Goal: Task Accomplishment & Management: Use online tool/utility

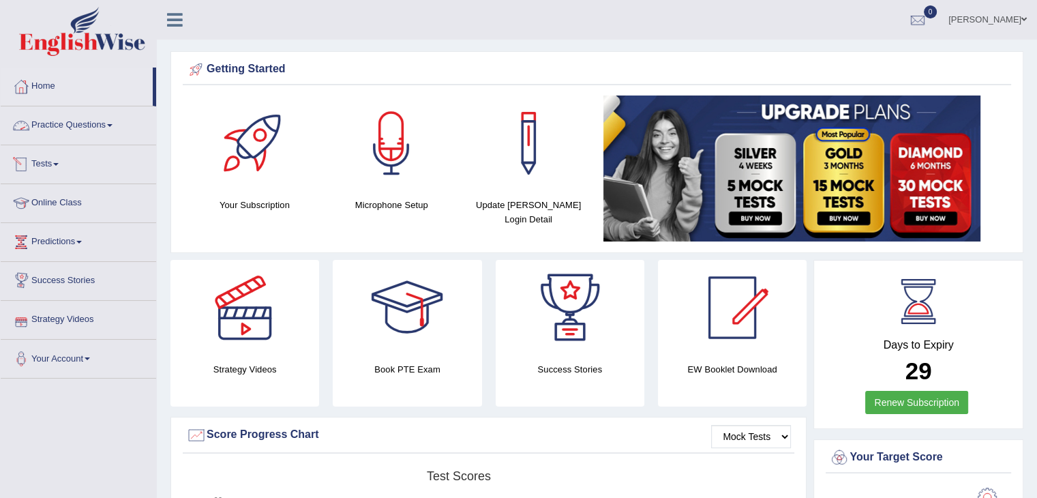
drag, startPoint x: 76, startPoint y: 130, endPoint x: 106, endPoint y: 265, distance: 138.8
click at [76, 130] on link "Practice Questions" at bounding box center [78, 123] width 155 height 34
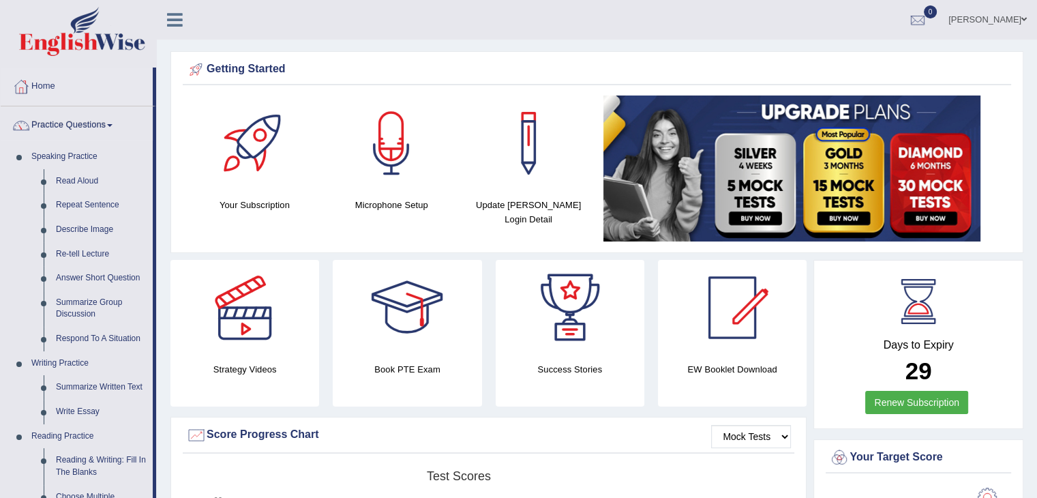
drag, startPoint x: 79, startPoint y: 417, endPoint x: 453, endPoint y: 341, distance: 381.9
click at [79, 417] on link "Write Essay" at bounding box center [101, 412] width 103 height 25
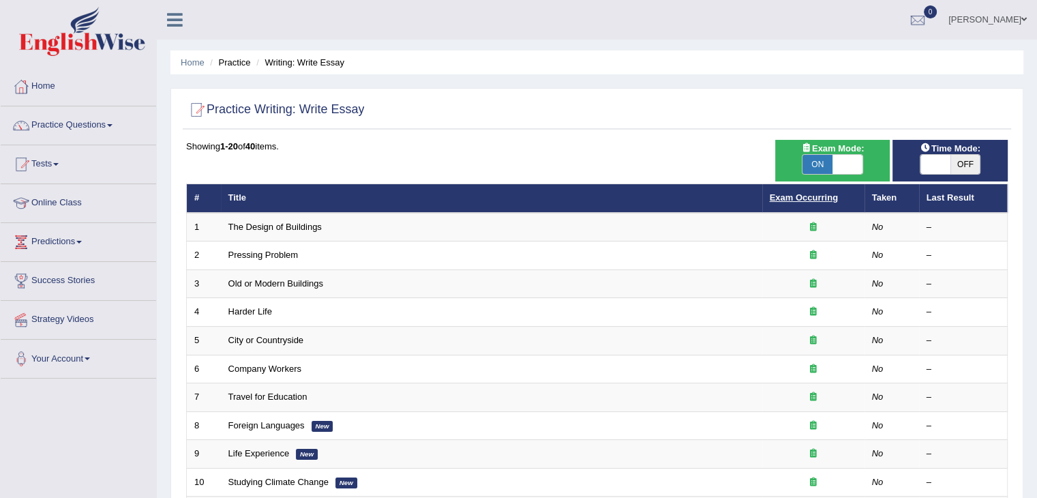
click at [826, 198] on link "Exam Occurring" at bounding box center [804, 197] width 68 height 10
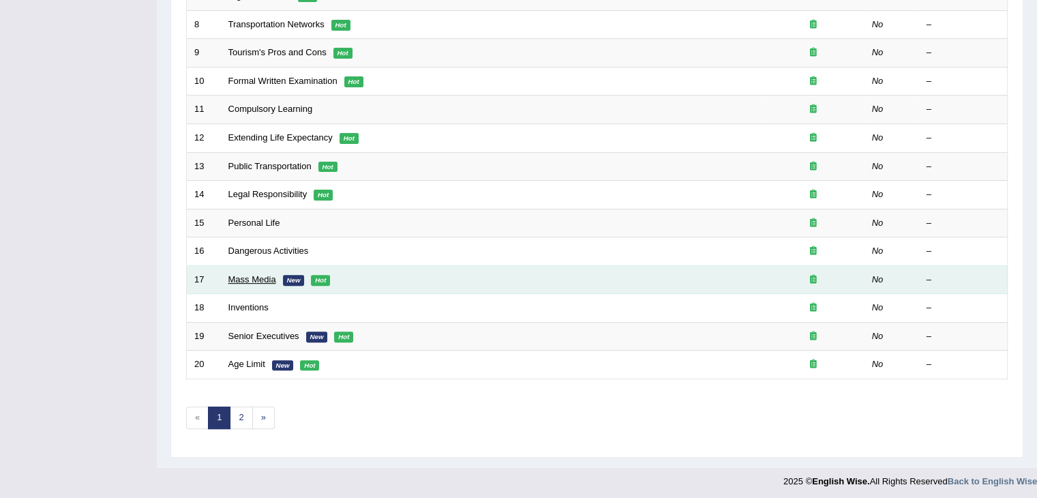
click at [252, 276] on link "Mass Media" at bounding box center [252, 279] width 48 height 10
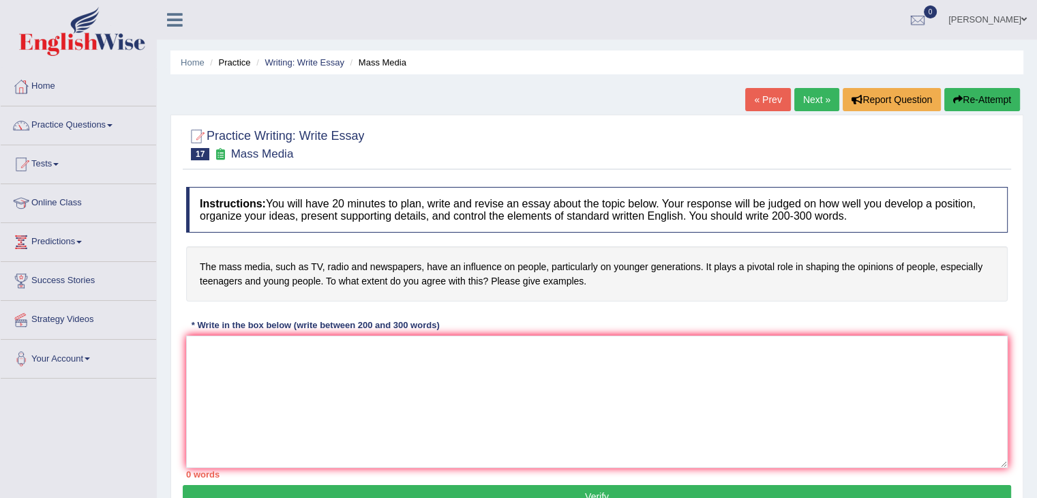
click at [750, 104] on link "« Prev" at bounding box center [767, 99] width 45 height 23
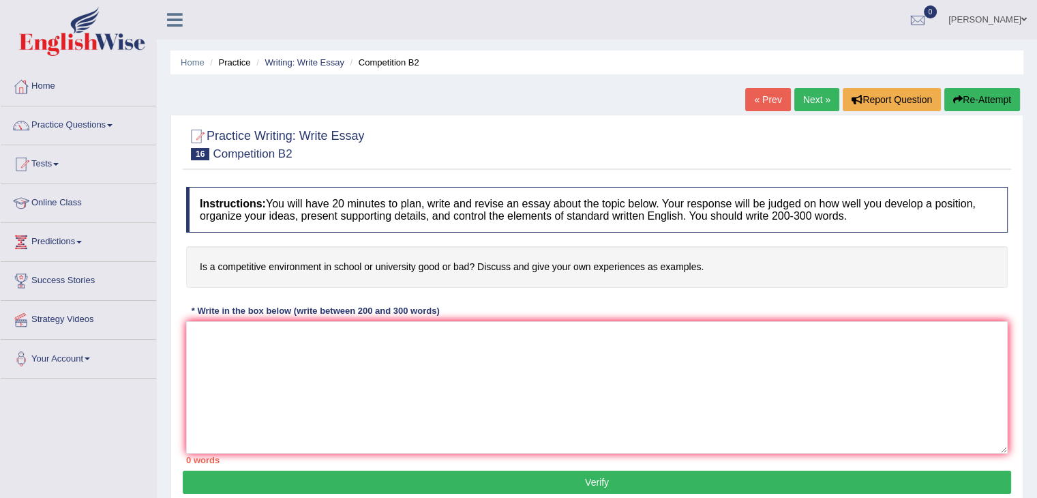
click at [750, 106] on link "« Prev" at bounding box center [767, 99] width 45 height 23
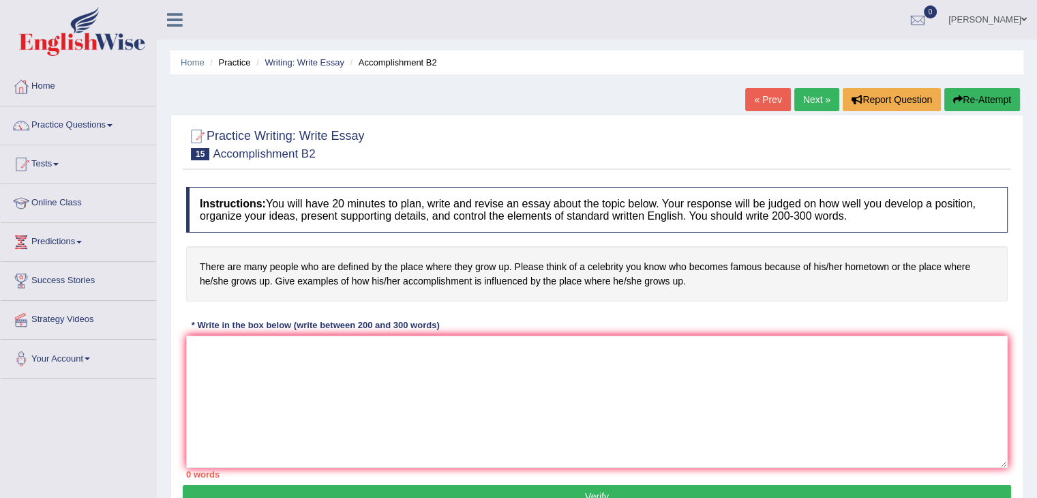
click at [760, 104] on link "« Prev" at bounding box center [767, 99] width 45 height 23
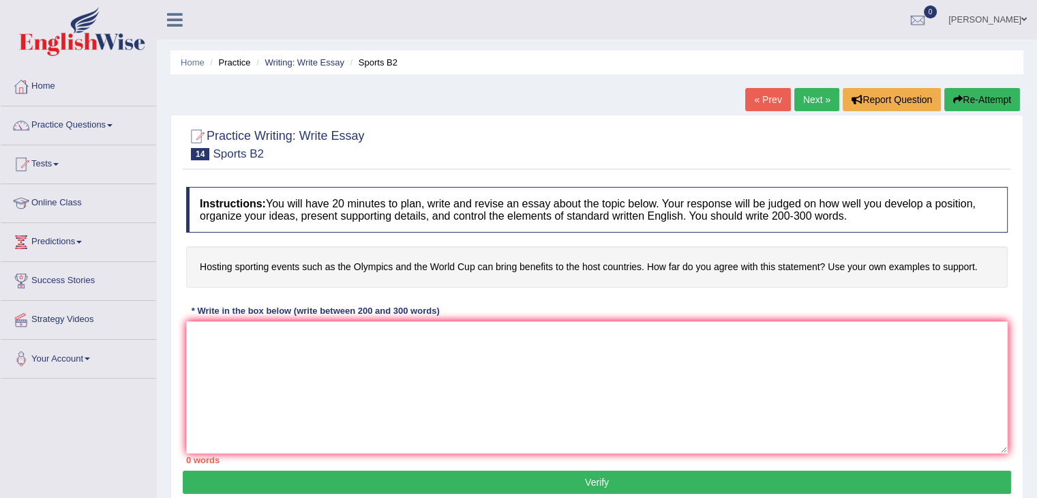
drag, startPoint x: 0, startPoint y: 0, endPoint x: 759, endPoint y: 104, distance: 766.0
click at [759, 104] on link "« Prev" at bounding box center [767, 99] width 45 height 23
drag, startPoint x: 0, startPoint y: 0, endPoint x: 759, endPoint y: 104, distance: 766.0
click at [759, 104] on link "« Prev" at bounding box center [767, 99] width 45 height 23
drag, startPoint x: 0, startPoint y: 0, endPoint x: 759, endPoint y: 104, distance: 766.0
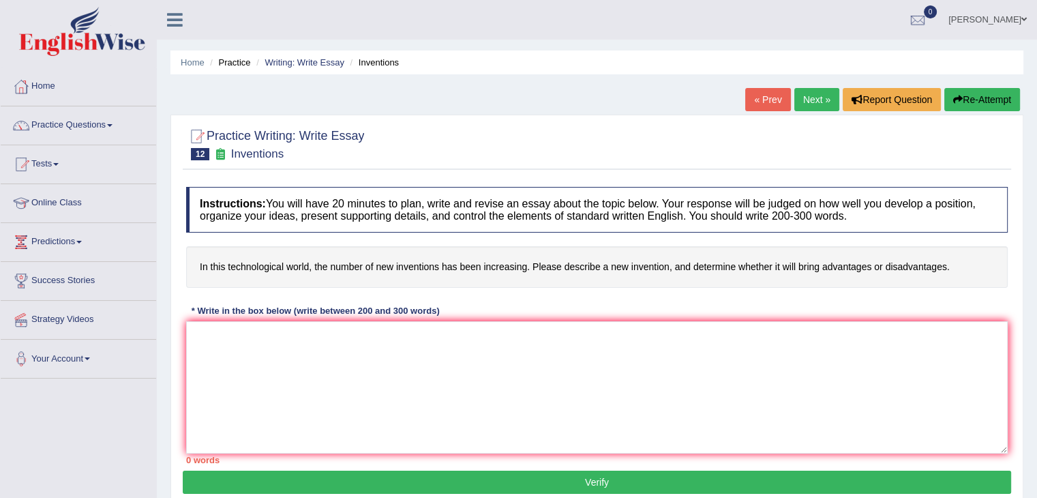
click at [759, 104] on link "« Prev" at bounding box center [767, 99] width 45 height 23
drag, startPoint x: 0, startPoint y: 0, endPoint x: 759, endPoint y: 104, distance: 766.0
click at [759, 104] on link "« Prev" at bounding box center [767, 99] width 45 height 23
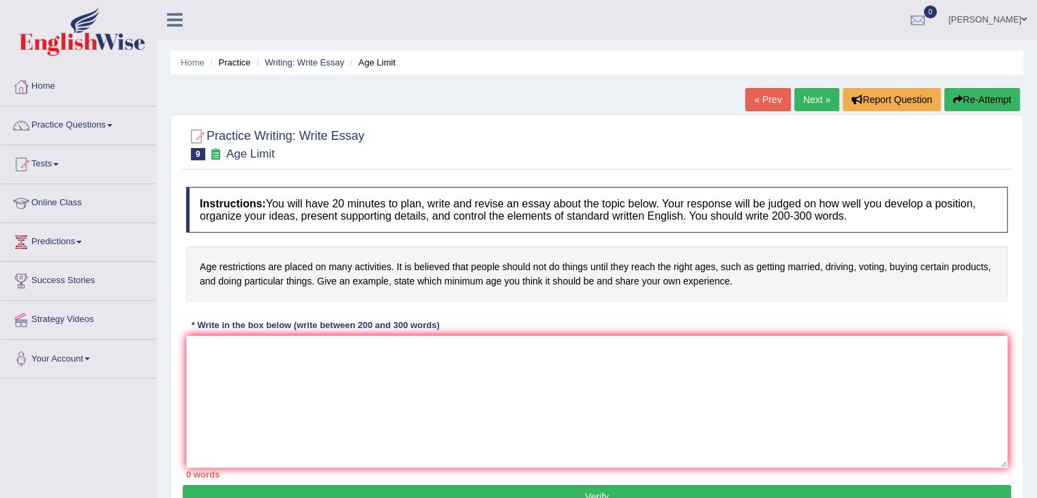
drag, startPoint x: 0, startPoint y: 0, endPoint x: 759, endPoint y: 104, distance: 766.0
click at [759, 104] on link "« Prev" at bounding box center [767, 99] width 45 height 23
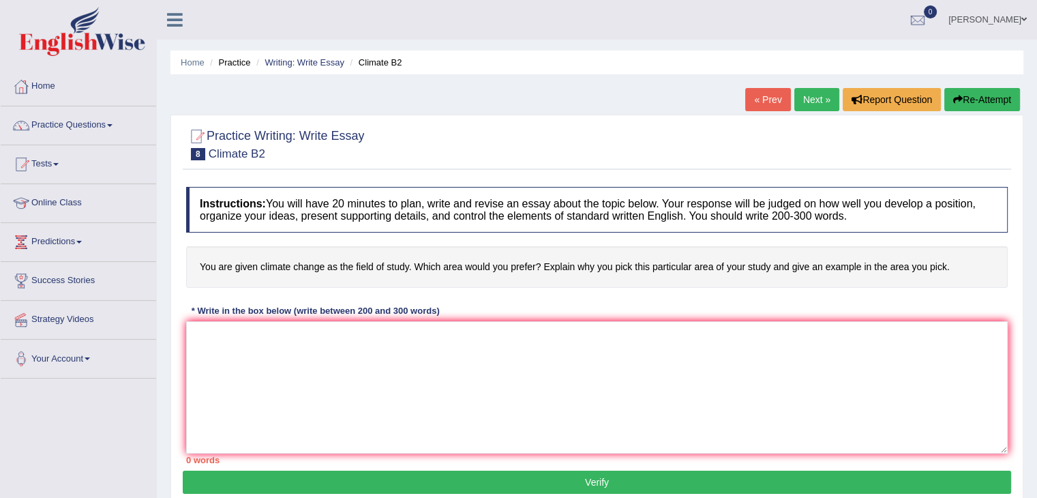
drag, startPoint x: 0, startPoint y: 0, endPoint x: 759, endPoint y: 104, distance: 766.0
click at [759, 104] on link "« Prev" at bounding box center [767, 99] width 45 height 23
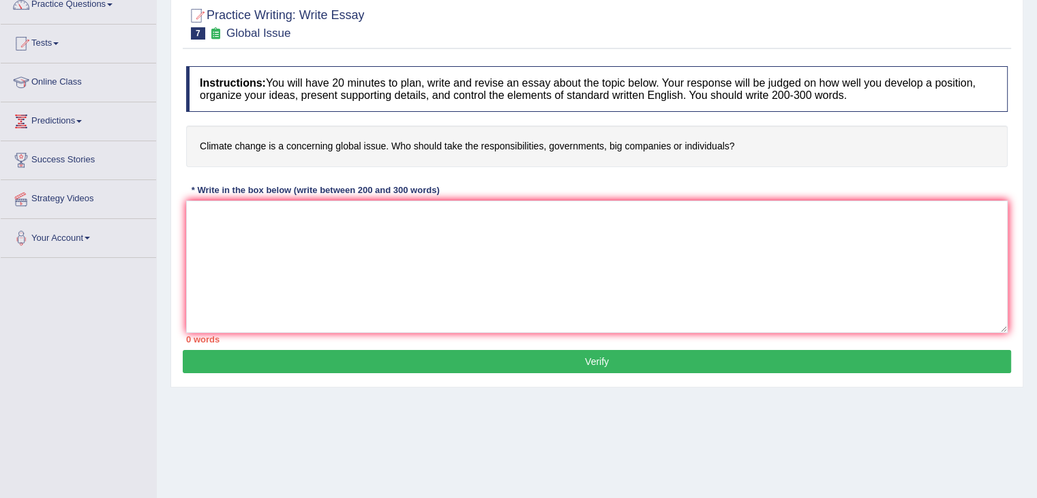
scroll to position [136, 0]
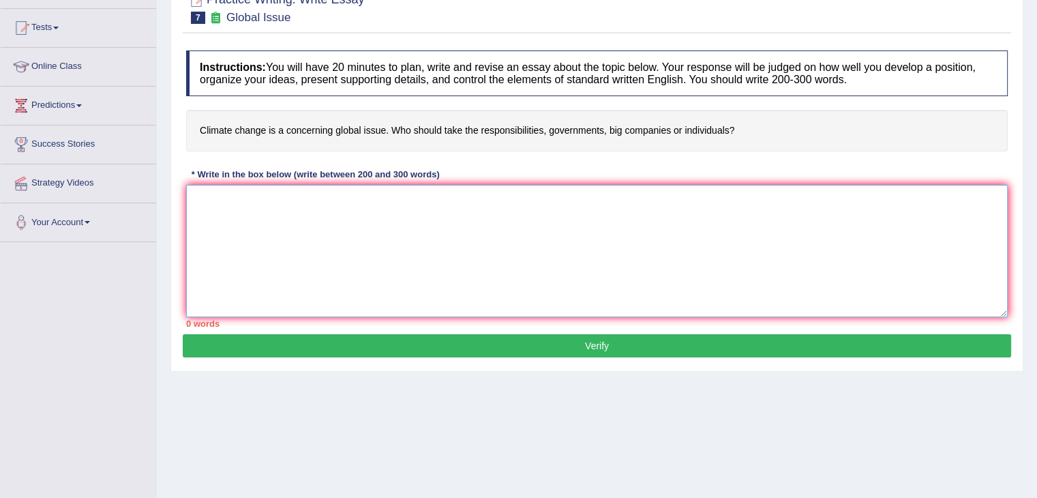
paste textarea "The increasing influence of (essay topic) on our lives has ignited numerous dis…"
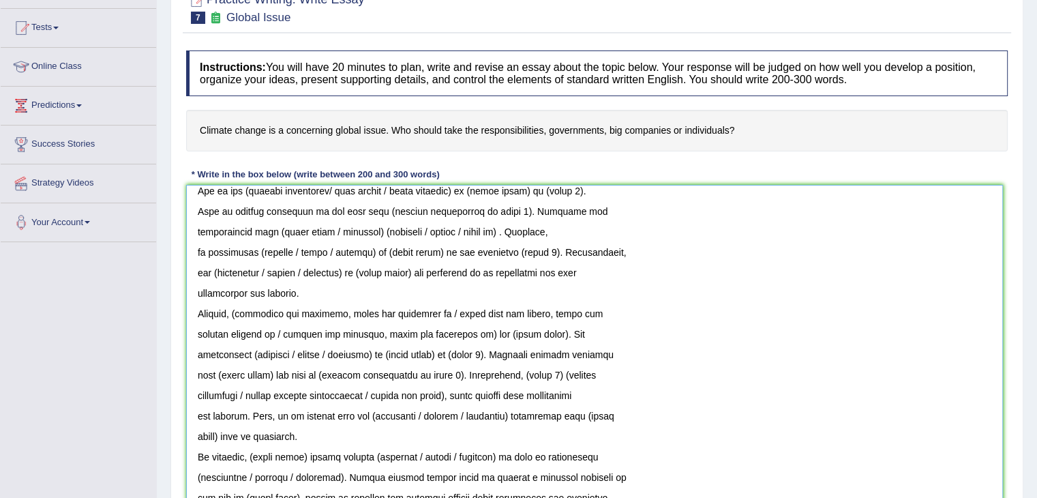
scroll to position [110, 0]
drag, startPoint x: 1001, startPoint y: 309, endPoint x: 760, endPoint y: 474, distance: 292.4
click at [995, 361] on html "Toggle navigation Home Practice Questions Speaking Practice Read Aloud Repeat S…" at bounding box center [518, 113] width 1037 height 498
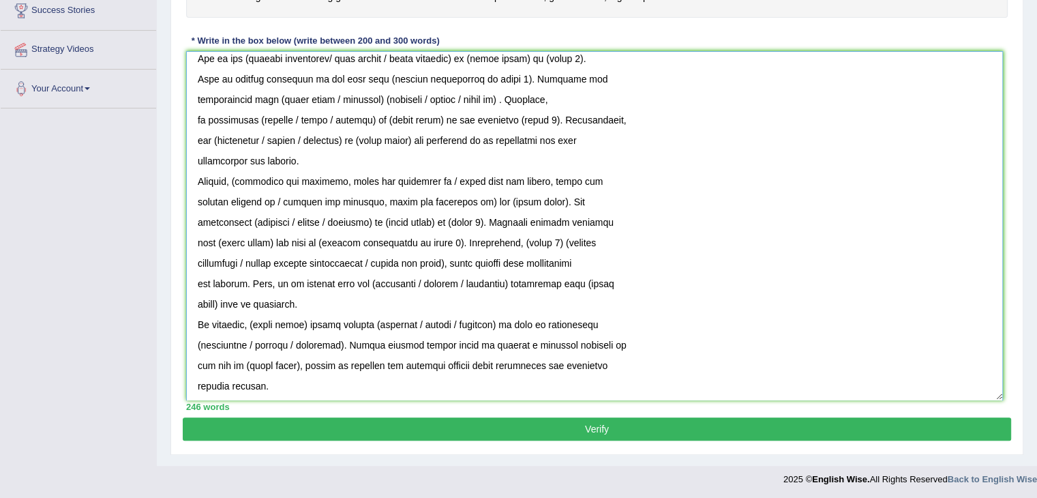
scroll to position [267, 0]
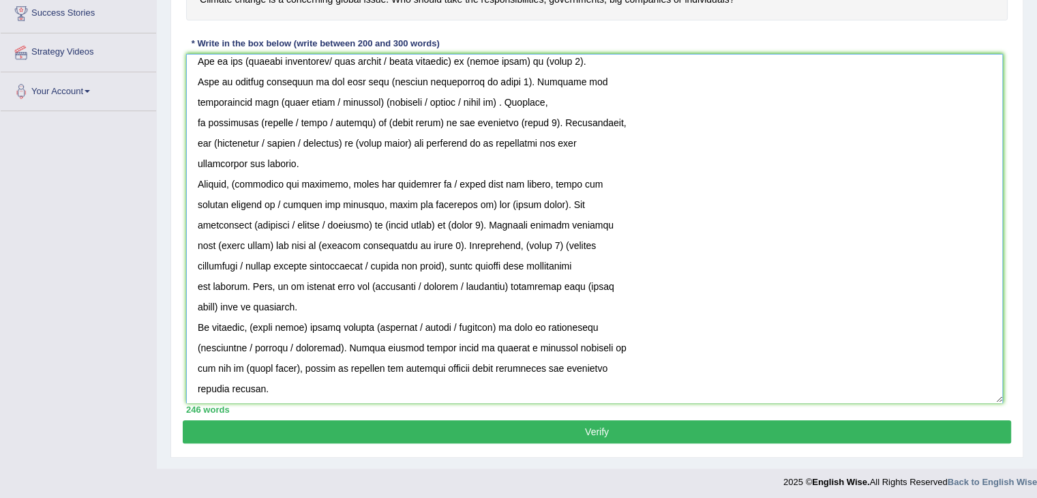
click at [192, 380] on textarea at bounding box center [594, 228] width 817 height 349
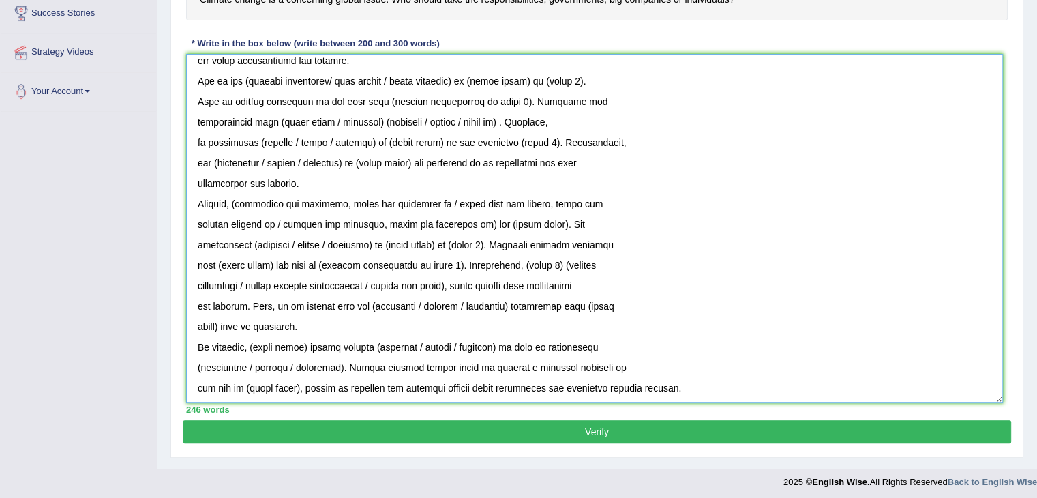
scroll to position [90, 0]
click at [193, 385] on textarea at bounding box center [594, 228] width 817 height 349
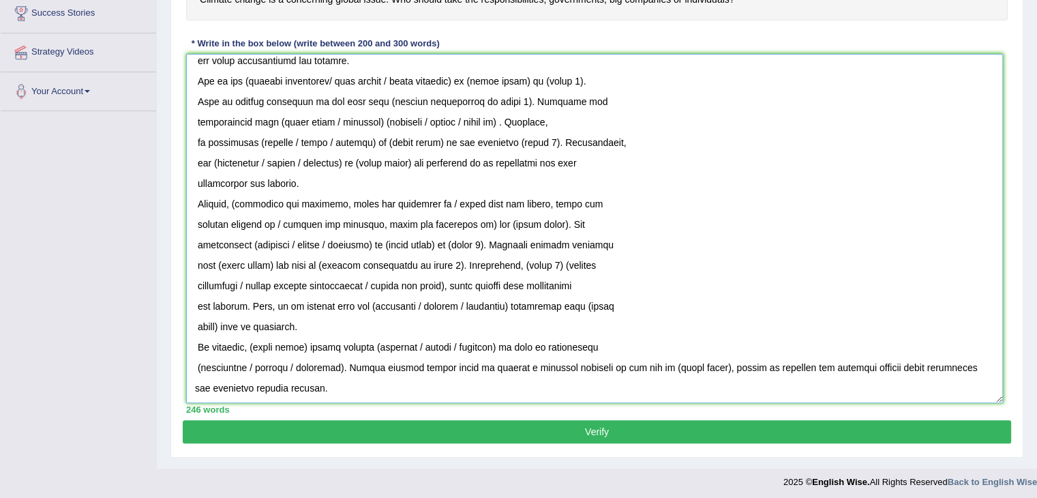
click at [190, 365] on textarea at bounding box center [594, 228] width 817 height 349
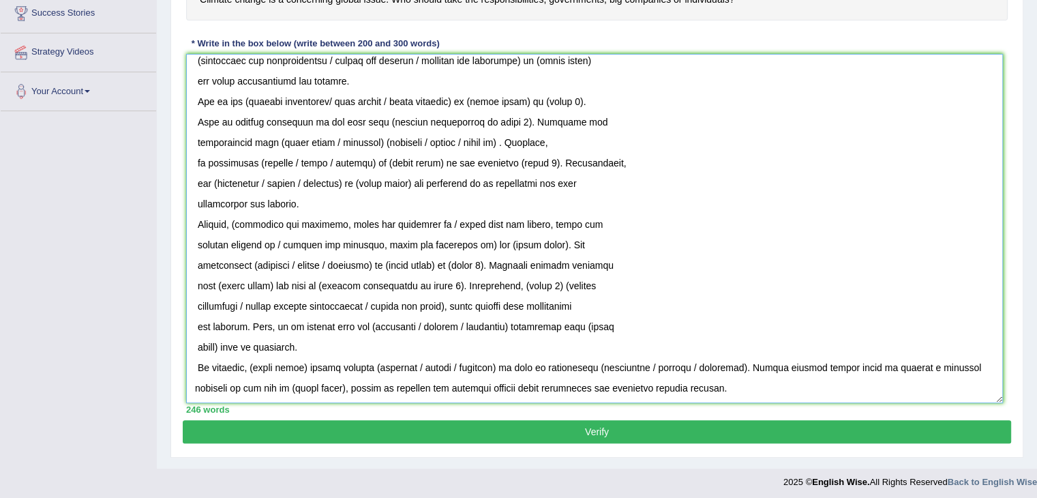
scroll to position [69, 0]
click at [197, 361] on textarea at bounding box center [594, 228] width 817 height 349
click at [195, 344] on textarea at bounding box center [594, 228] width 817 height 349
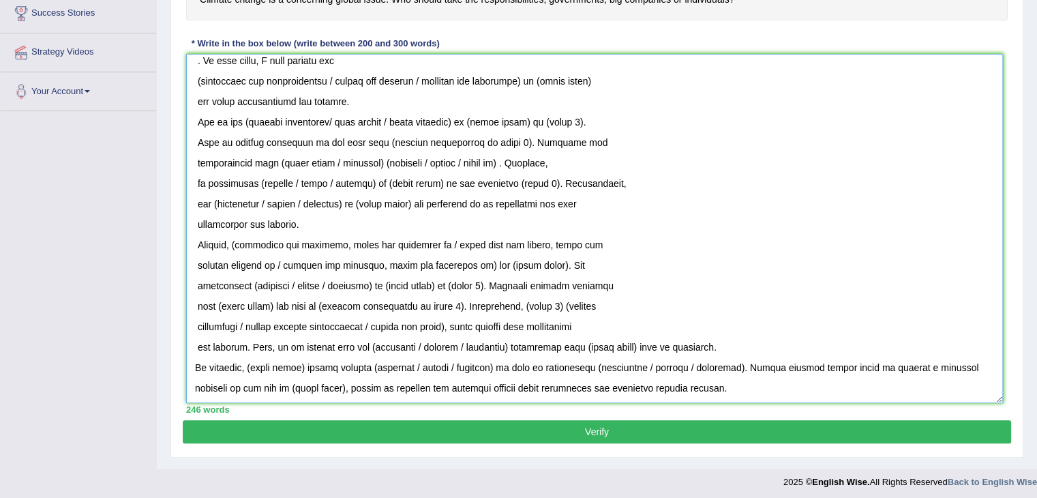
scroll to position [49, 0]
click at [188, 343] on textarea at bounding box center [594, 228] width 817 height 349
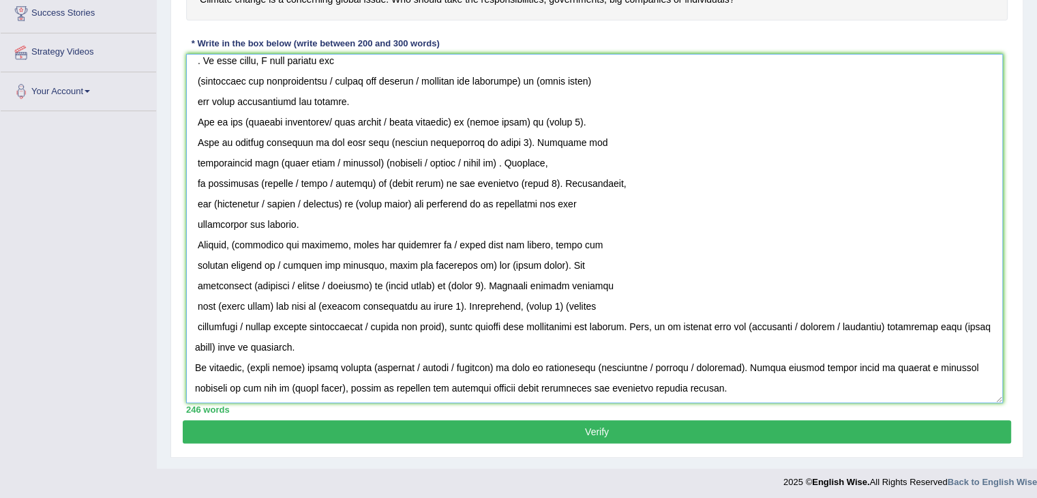
click at [192, 325] on textarea at bounding box center [594, 228] width 817 height 349
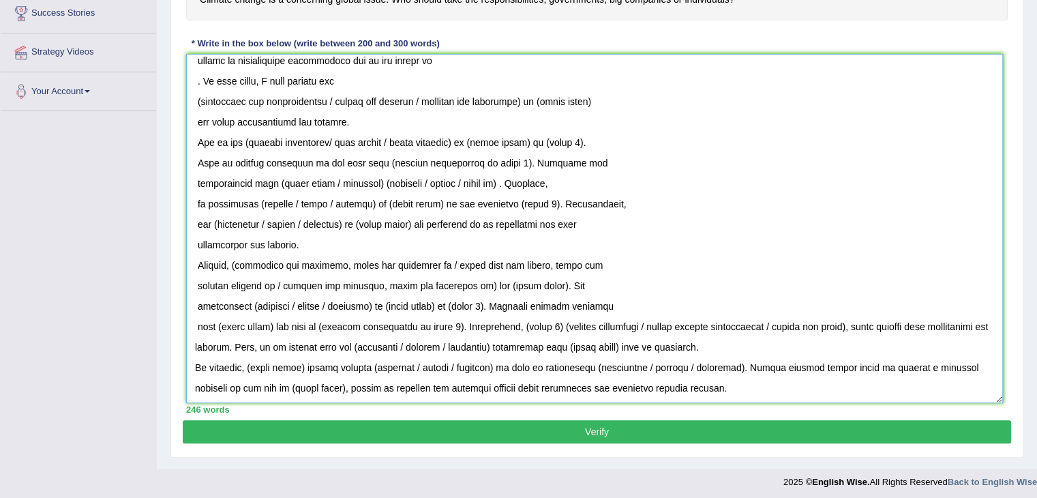
scroll to position [28, 0]
click at [192, 325] on textarea at bounding box center [594, 228] width 817 height 349
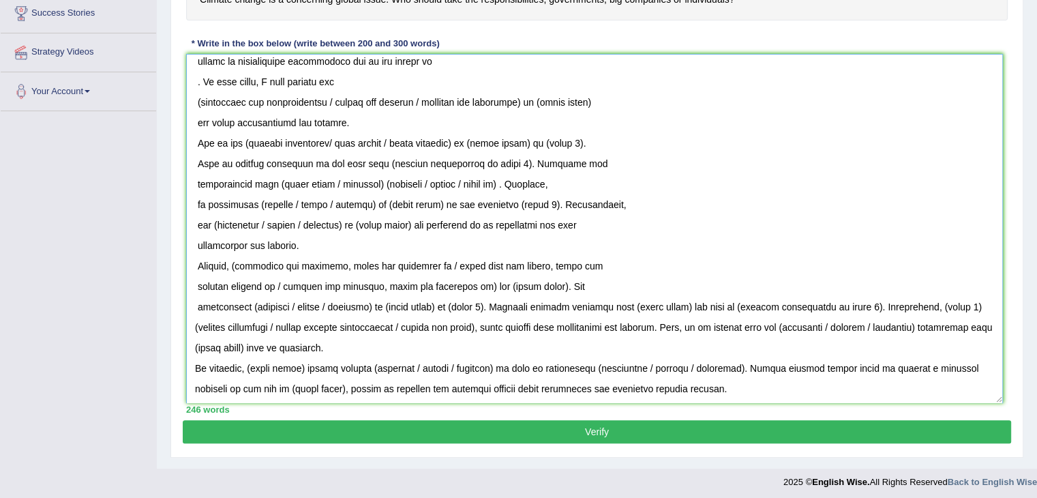
click at [189, 303] on textarea at bounding box center [594, 228] width 817 height 349
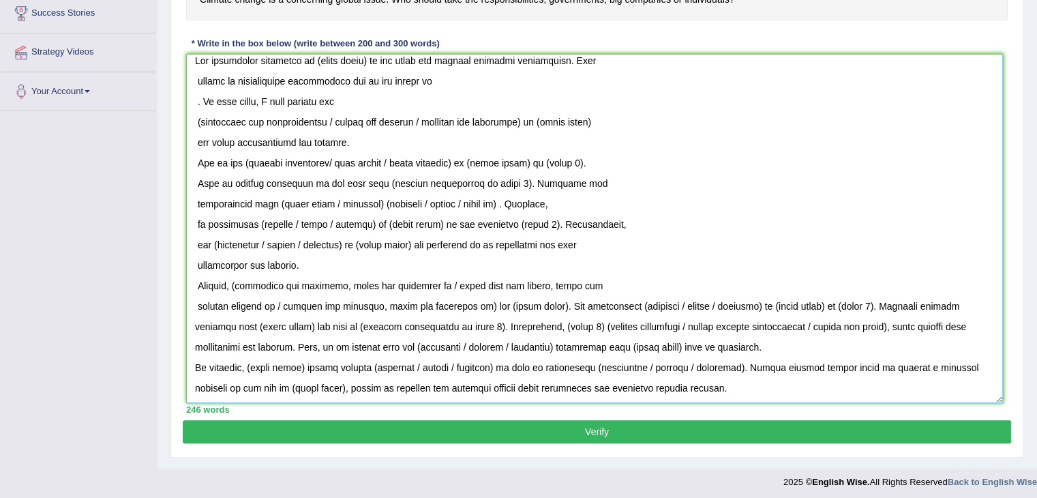
scroll to position [8, 0]
click at [188, 303] on textarea at bounding box center [594, 228] width 817 height 349
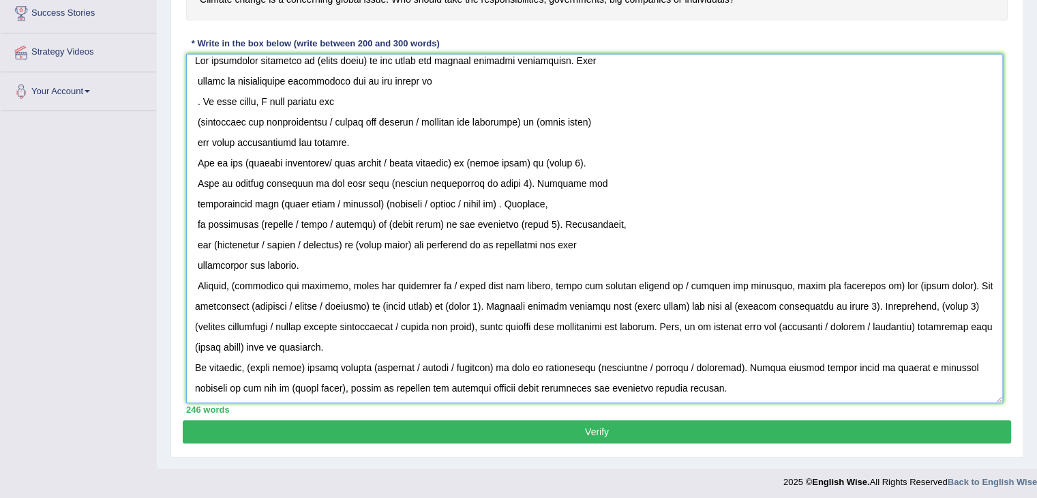
drag, startPoint x: 199, startPoint y: 279, endPoint x: 200, endPoint y: 286, distance: 6.9
click at [199, 279] on textarea at bounding box center [594, 228] width 817 height 349
click at [196, 262] on textarea at bounding box center [594, 228] width 817 height 349
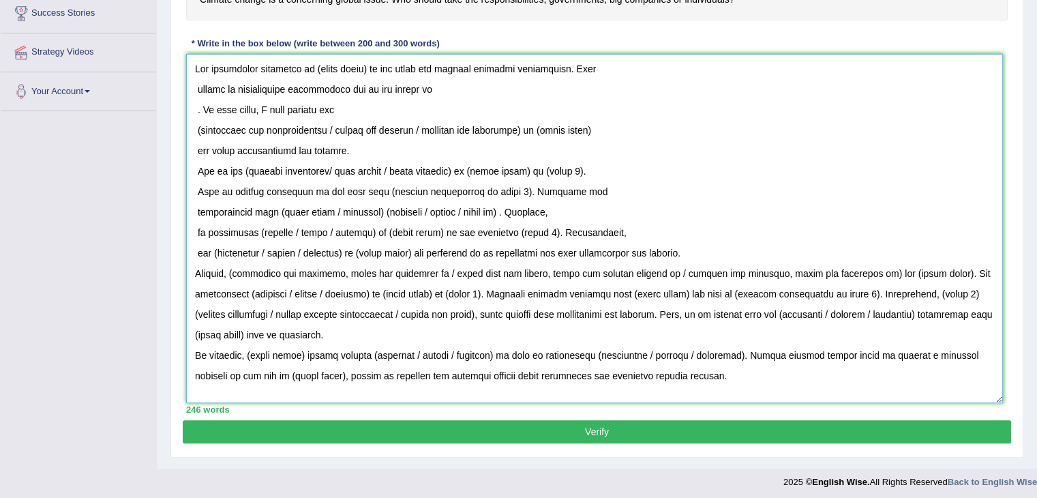
scroll to position [0, 0]
click at [193, 246] on textarea at bounding box center [594, 228] width 817 height 349
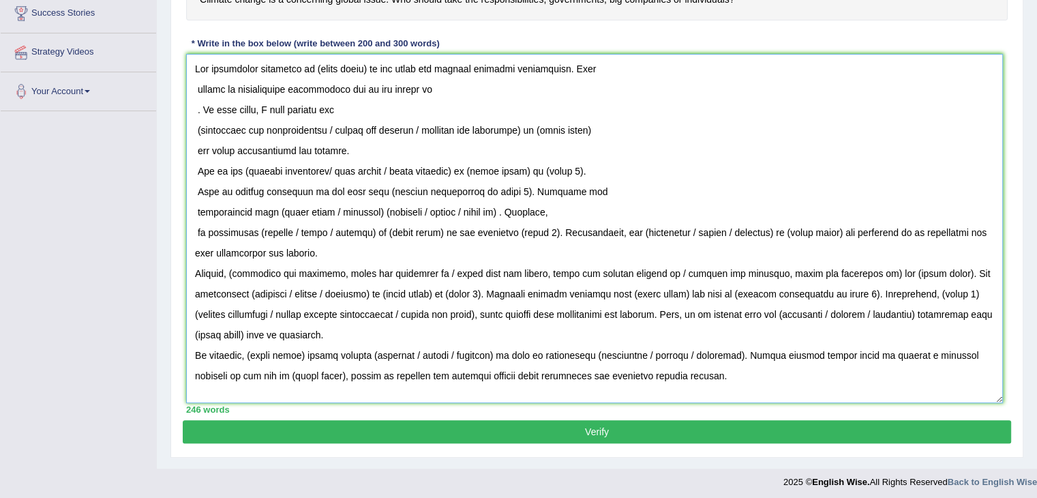
click at [193, 231] on textarea at bounding box center [594, 228] width 817 height 349
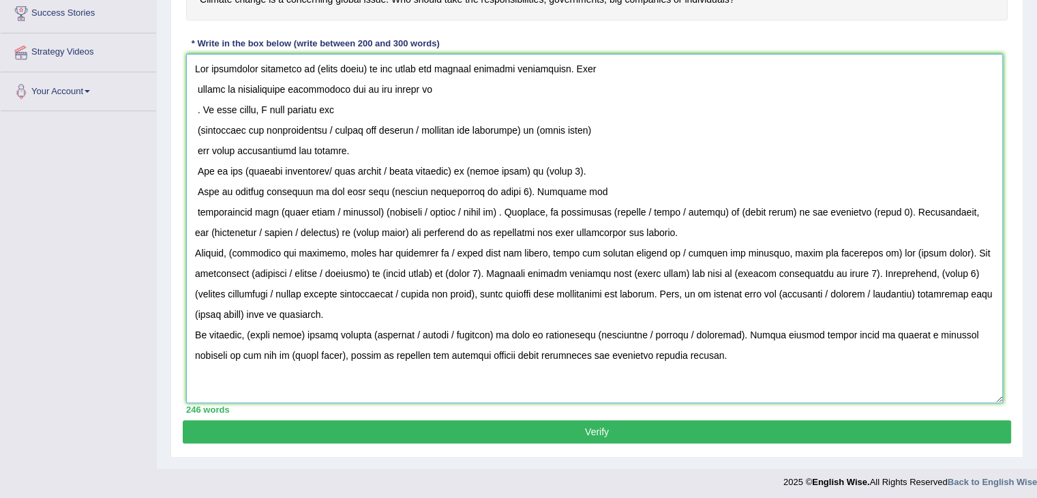
click at [194, 208] on textarea at bounding box center [594, 228] width 817 height 349
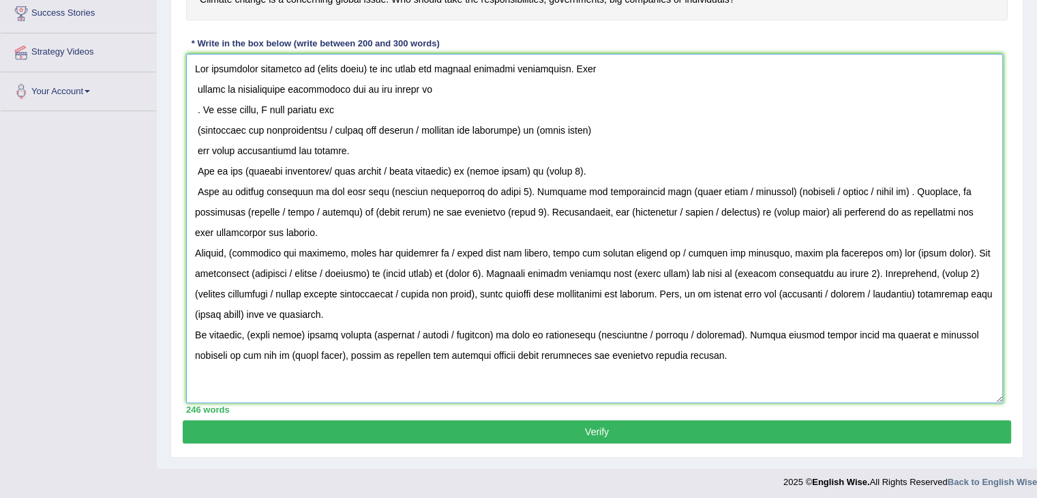
click at [195, 186] on textarea at bounding box center [594, 228] width 817 height 349
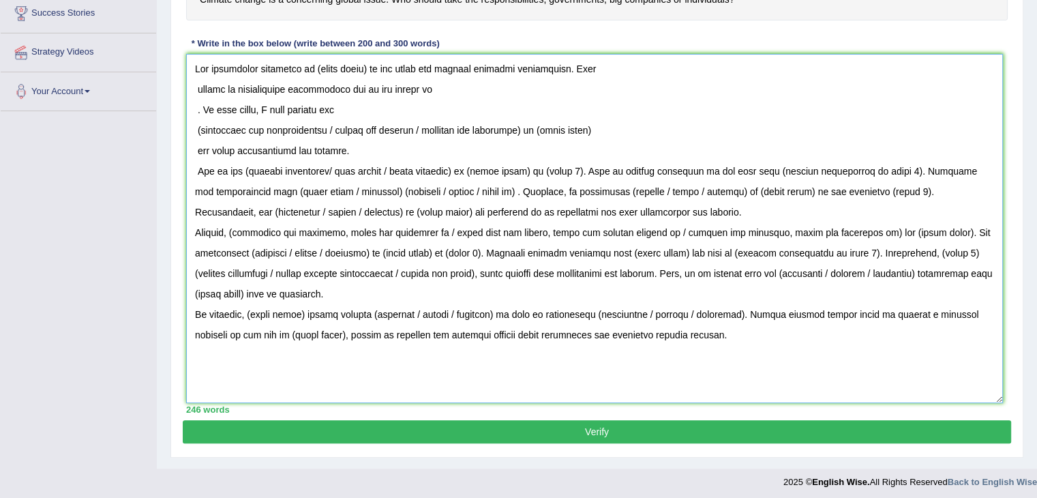
click at [196, 170] on textarea at bounding box center [594, 228] width 817 height 349
click at [192, 145] on textarea at bounding box center [594, 228] width 817 height 349
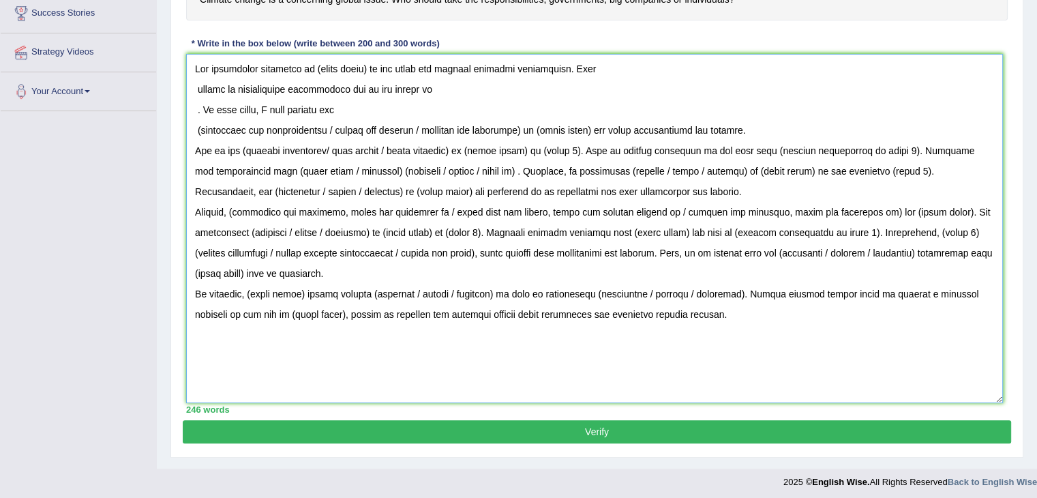
click at [194, 126] on textarea at bounding box center [594, 228] width 817 height 349
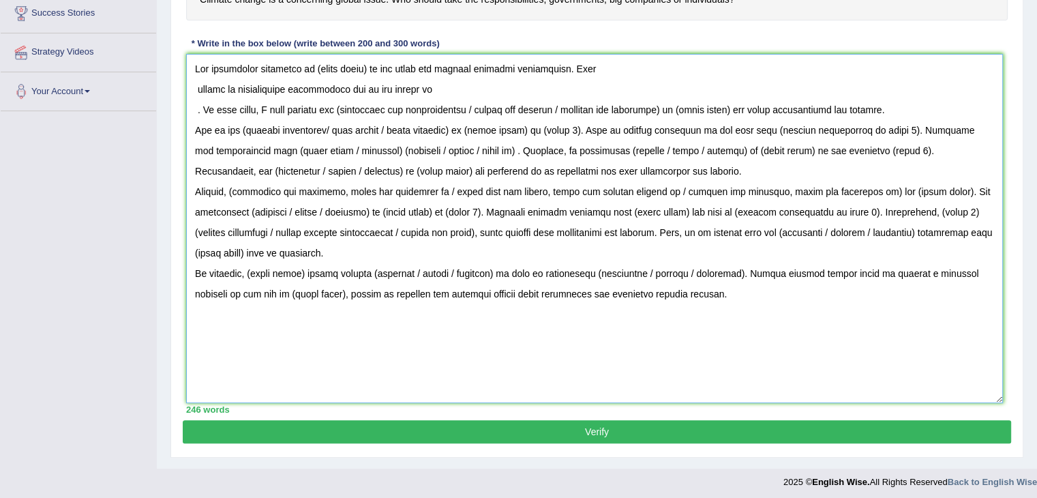
click at [196, 106] on textarea at bounding box center [594, 228] width 817 height 349
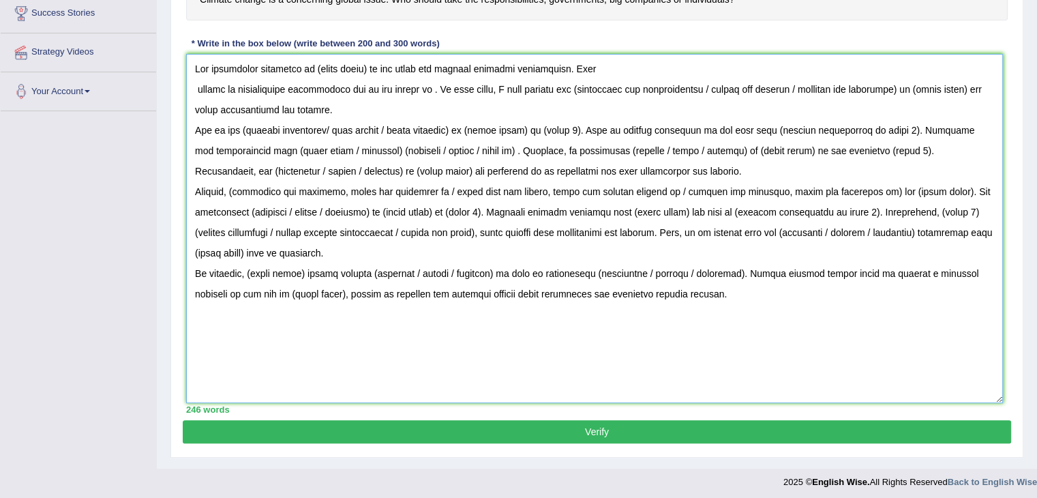
click at [192, 85] on textarea at bounding box center [594, 228] width 817 height 349
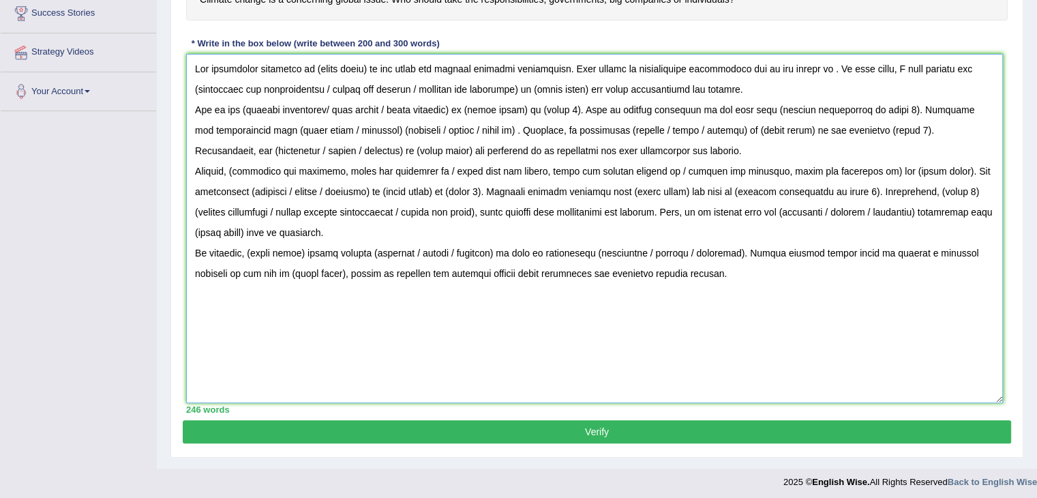
click at [196, 63] on textarea at bounding box center [594, 228] width 817 height 349
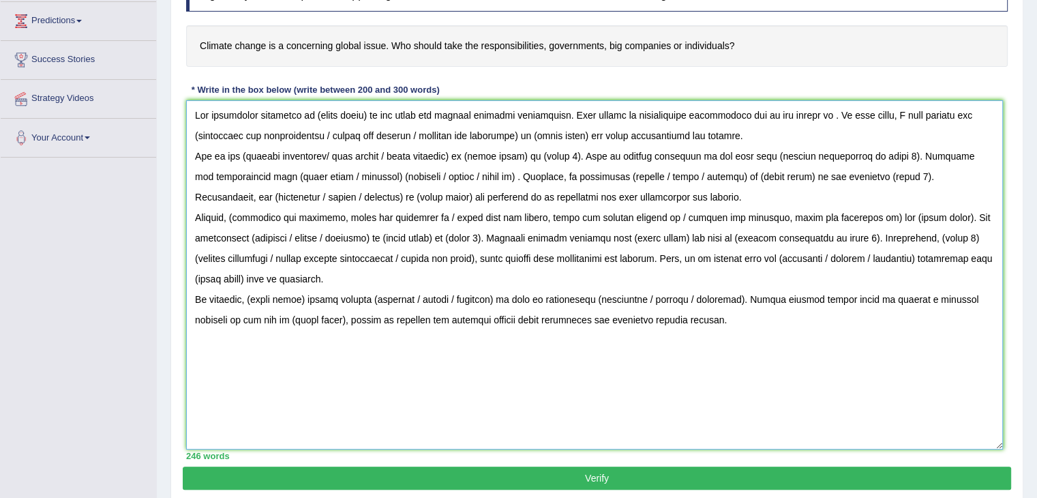
scroll to position [220, 0]
click at [783, 134] on textarea at bounding box center [594, 275] width 817 height 349
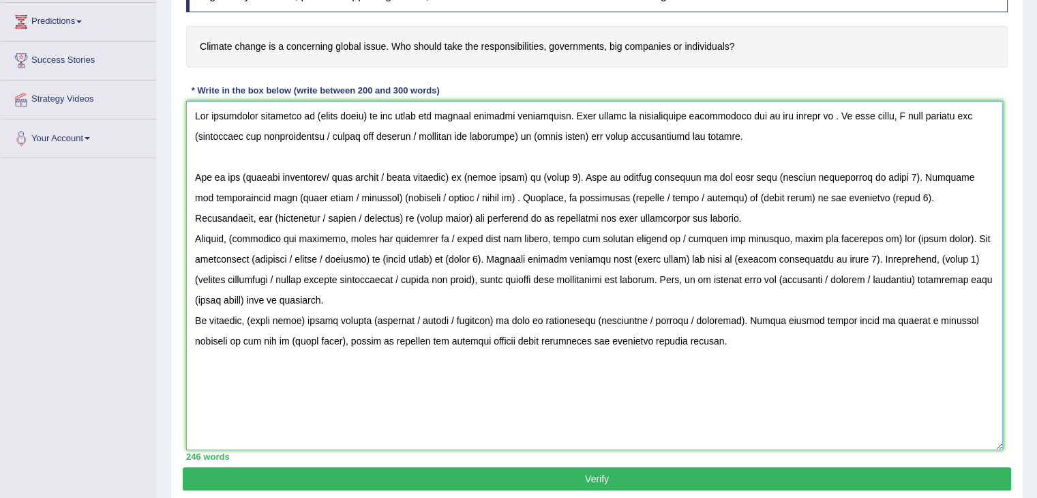
click at [716, 211] on textarea at bounding box center [594, 275] width 817 height 349
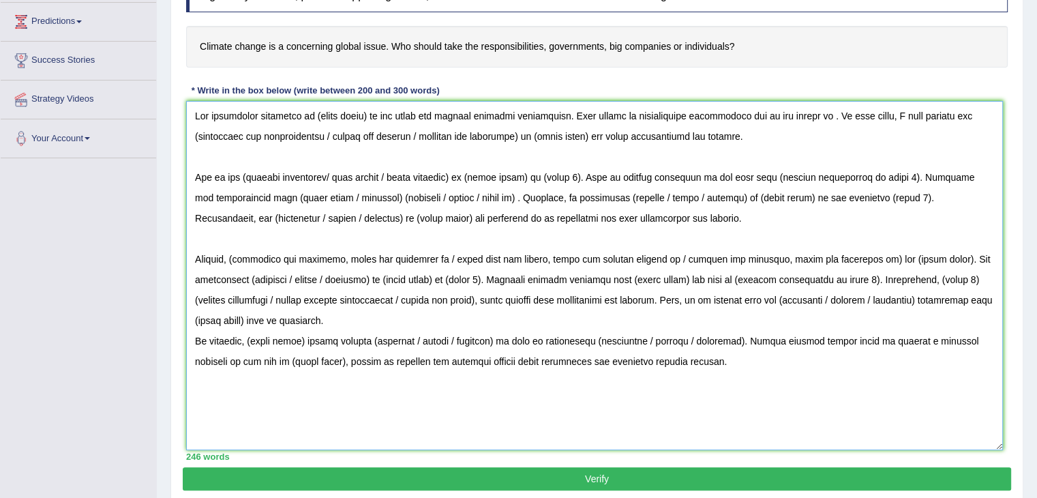
click at [653, 314] on textarea at bounding box center [594, 275] width 817 height 349
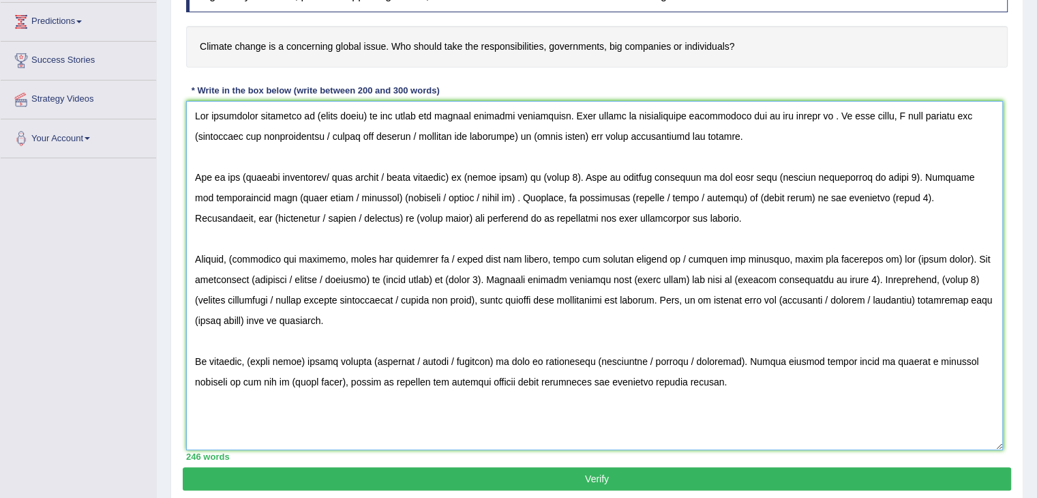
drag, startPoint x: 234, startPoint y: 155, endPoint x: 710, endPoint y: 417, distance: 543.2
click at [710, 417] on textarea at bounding box center [594, 275] width 817 height 349
click at [701, 306] on textarea at bounding box center [594, 275] width 817 height 349
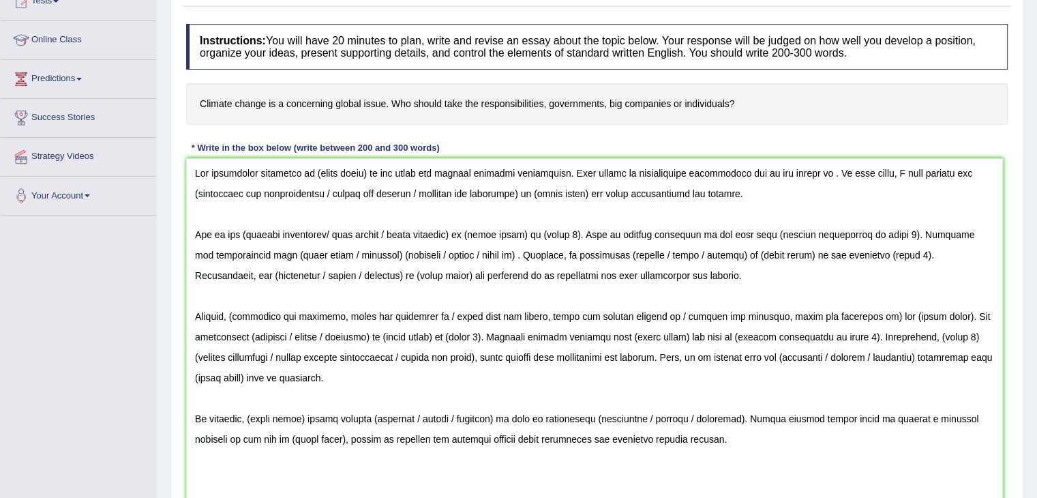
scroll to position [164, 0]
drag, startPoint x: 363, startPoint y: 170, endPoint x: 314, endPoint y: 164, distance: 50.1
click at [314, 164] on textarea at bounding box center [594, 331] width 817 height 349
click at [817, 164] on textarea at bounding box center [594, 331] width 817 height 349
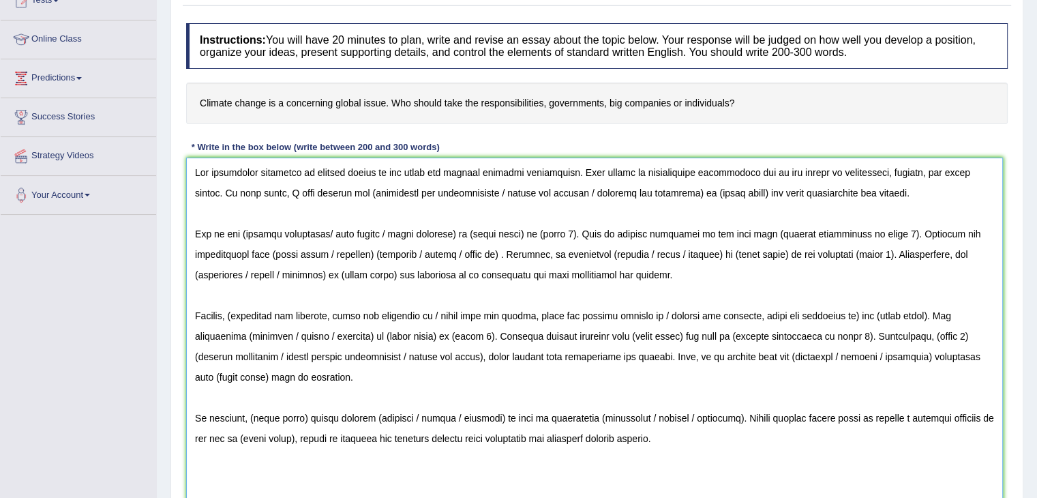
drag, startPoint x: 537, startPoint y: 190, endPoint x: 360, endPoint y: 189, distance: 176.6
click at [360, 189] on textarea at bounding box center [594, 331] width 817 height 349
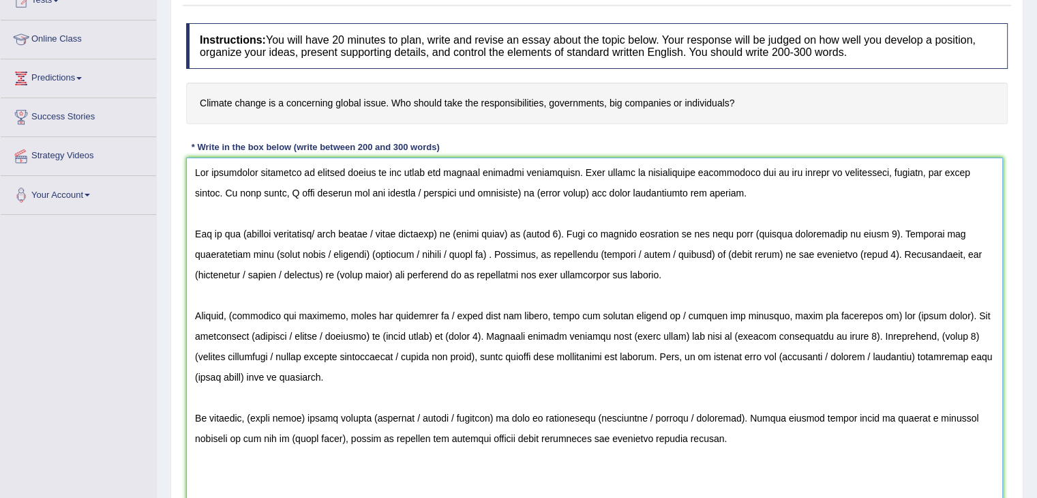
drag, startPoint x: 412, startPoint y: 192, endPoint x: 361, endPoint y: 190, distance: 51.8
click at [361, 190] on textarea at bounding box center [594, 331] width 817 height 349
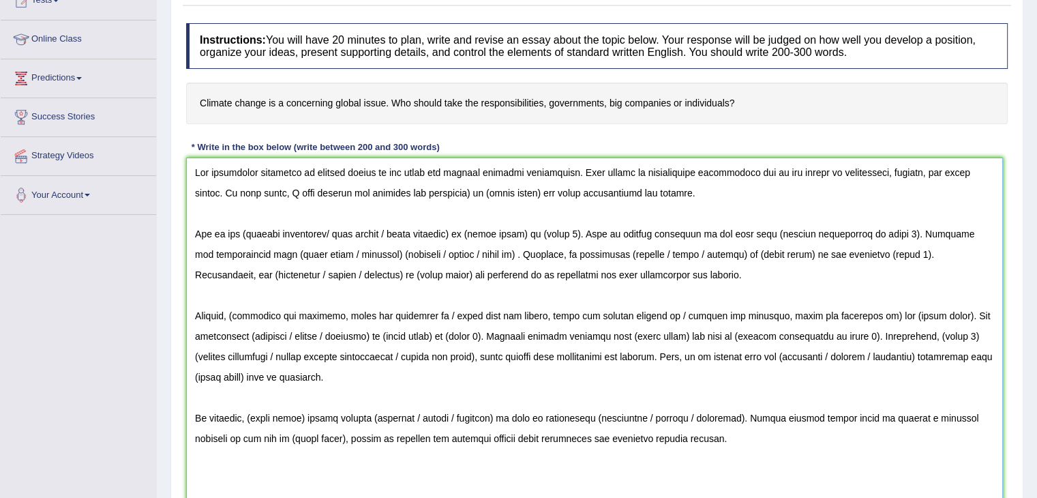
click at [460, 187] on textarea at bounding box center [594, 331] width 817 height 349
drag, startPoint x: 526, startPoint y: 190, endPoint x: 469, endPoint y: 186, distance: 57.4
click at [469, 186] on textarea at bounding box center [594, 331] width 817 height 349
drag, startPoint x: 242, startPoint y: 231, endPoint x: 393, endPoint y: 236, distance: 151.4
click at [393, 236] on textarea at bounding box center [594, 331] width 817 height 349
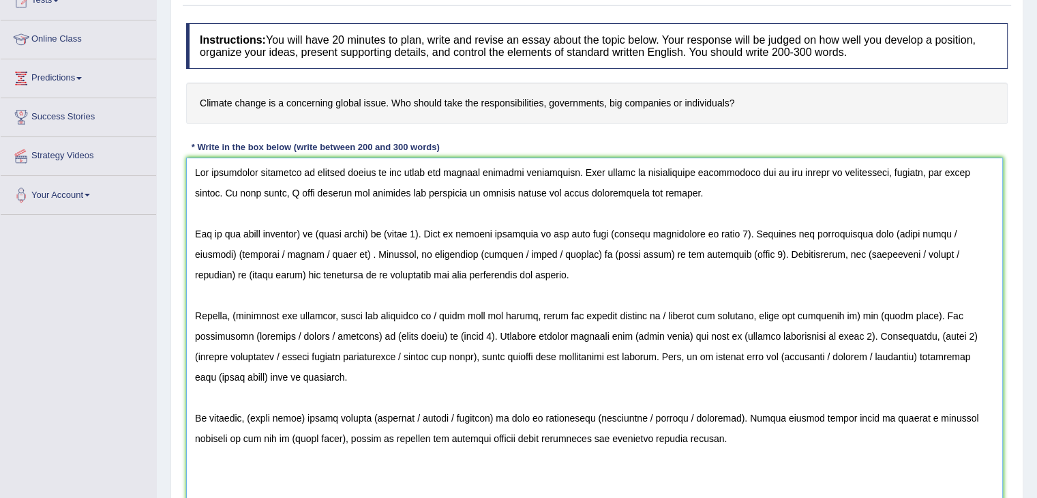
click at [312, 231] on textarea at bounding box center [594, 331] width 817 height 349
drag, startPoint x: 374, startPoint y: 232, endPoint x: 320, endPoint y: 227, distance: 54.1
click at [320, 227] on textarea at bounding box center [594, 331] width 817 height 349
drag, startPoint x: 431, startPoint y: 231, endPoint x: 387, endPoint y: 226, distance: 44.7
click at [387, 226] on textarea at bounding box center [594, 331] width 817 height 349
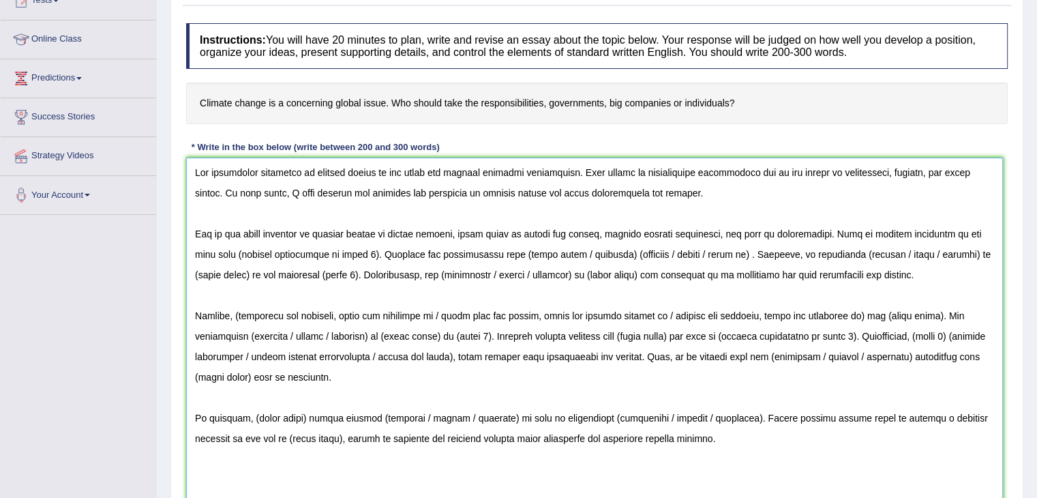
drag, startPoint x: 213, startPoint y: 254, endPoint x: 340, endPoint y: 253, distance: 127.5
click at [340, 253] on textarea at bounding box center [594, 331] width 817 height 349
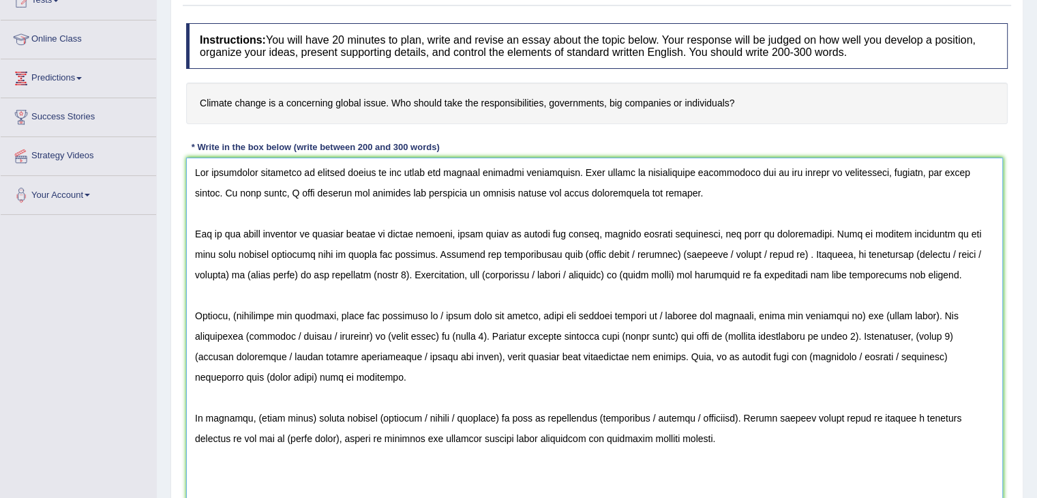
drag, startPoint x: 359, startPoint y: 256, endPoint x: 362, endPoint y: 262, distance: 7.3
click at [361, 257] on textarea at bounding box center [594, 331] width 817 height 349
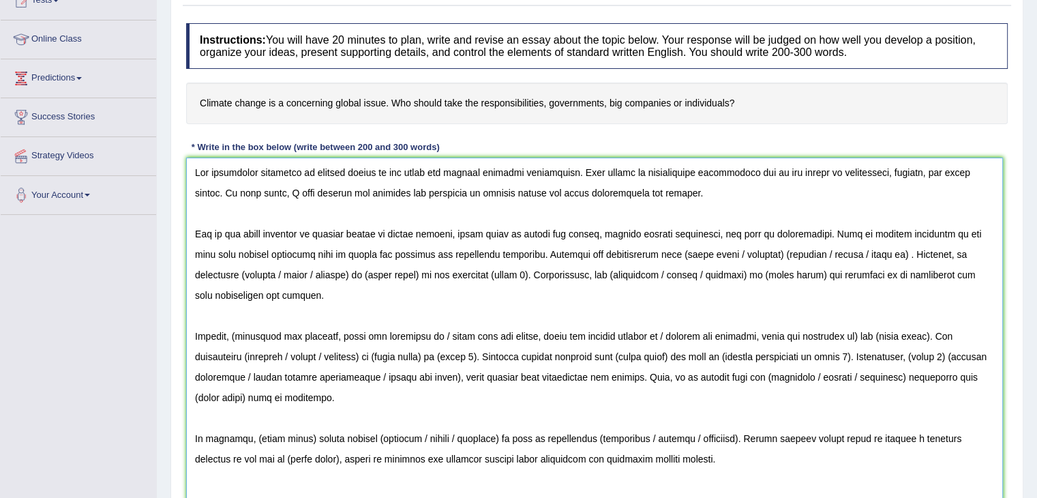
drag, startPoint x: 892, startPoint y: 251, endPoint x: 659, endPoint y: 252, distance: 232.5
click at [659, 252] on textarea at bounding box center [594, 331] width 817 height 349
drag, startPoint x: 962, startPoint y: 250, endPoint x: 312, endPoint y: 273, distance: 650.9
click at [312, 273] on textarea at bounding box center [594, 331] width 817 height 349
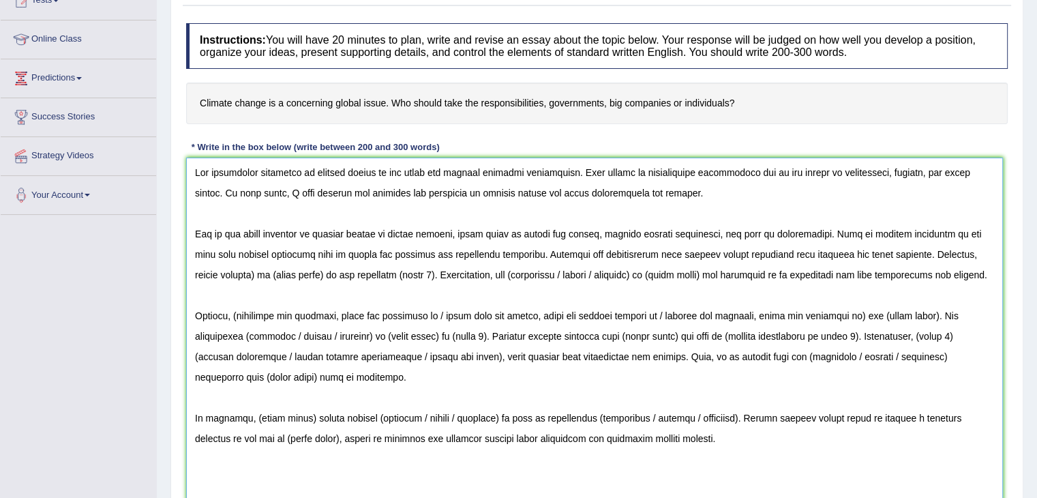
drag, startPoint x: 304, startPoint y: 273, endPoint x: 230, endPoint y: 264, distance: 74.3
click at [230, 264] on textarea at bounding box center [594, 331] width 817 height 349
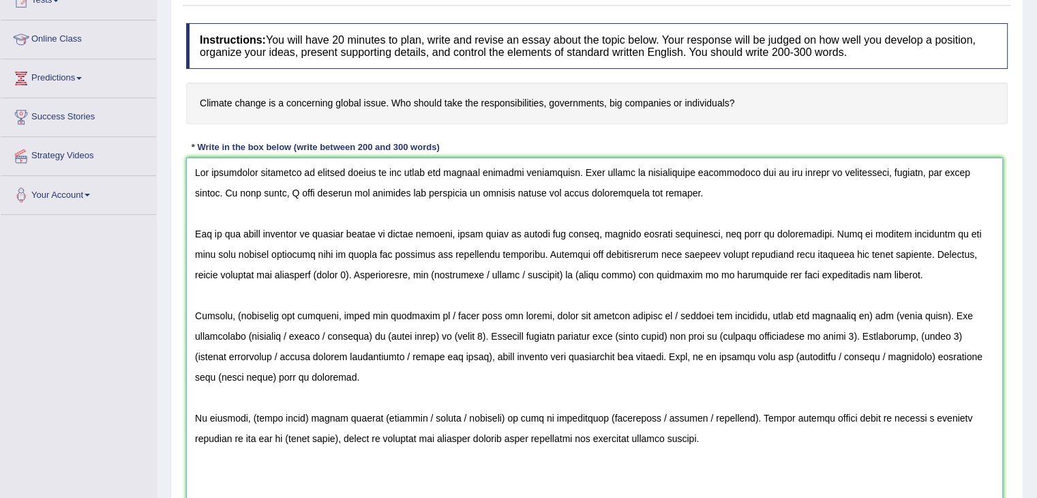
click at [232, 273] on textarea at bounding box center [594, 331] width 817 height 349
drag, startPoint x: 315, startPoint y: 273, endPoint x: 243, endPoint y: 270, distance: 72.3
click at [243, 270] on textarea at bounding box center [594, 331] width 817 height 349
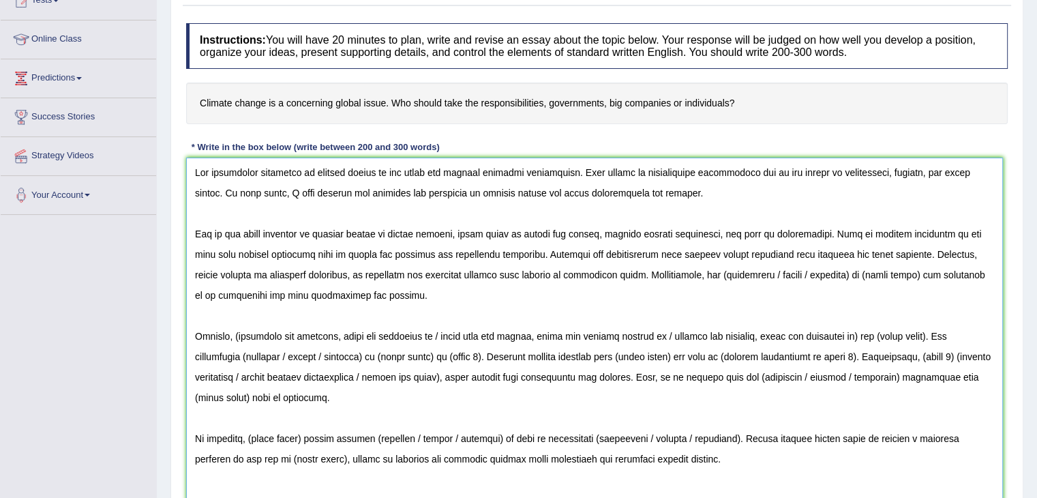
drag, startPoint x: 806, startPoint y: 272, endPoint x: 704, endPoint y: 275, distance: 102.3
click at [704, 275] on textarea at bounding box center [594, 331] width 817 height 349
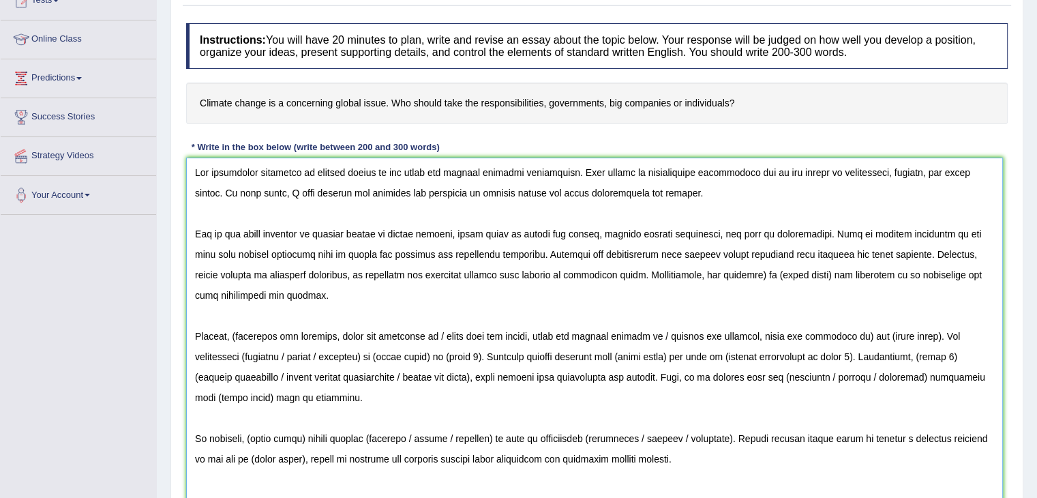
click at [754, 273] on textarea at bounding box center [594, 331] width 817 height 349
drag, startPoint x: 761, startPoint y: 272, endPoint x: 815, endPoint y: 274, distance: 54.6
click at [815, 274] on textarea at bounding box center [594, 331] width 817 height 349
drag, startPoint x: 191, startPoint y: 230, endPoint x: 329, endPoint y: 318, distance: 163.6
click at [329, 318] on textarea at bounding box center [594, 331] width 817 height 349
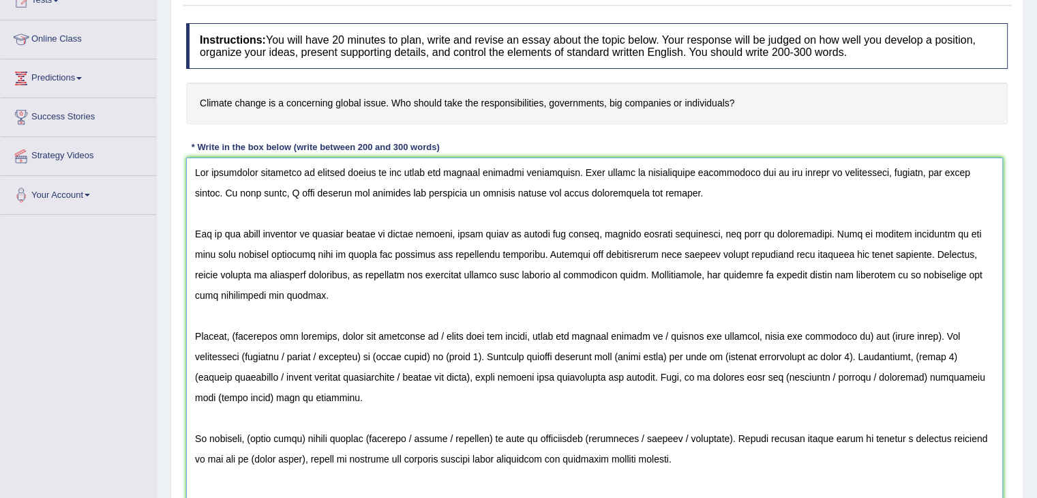
click at [330, 301] on textarea at bounding box center [594, 331] width 817 height 349
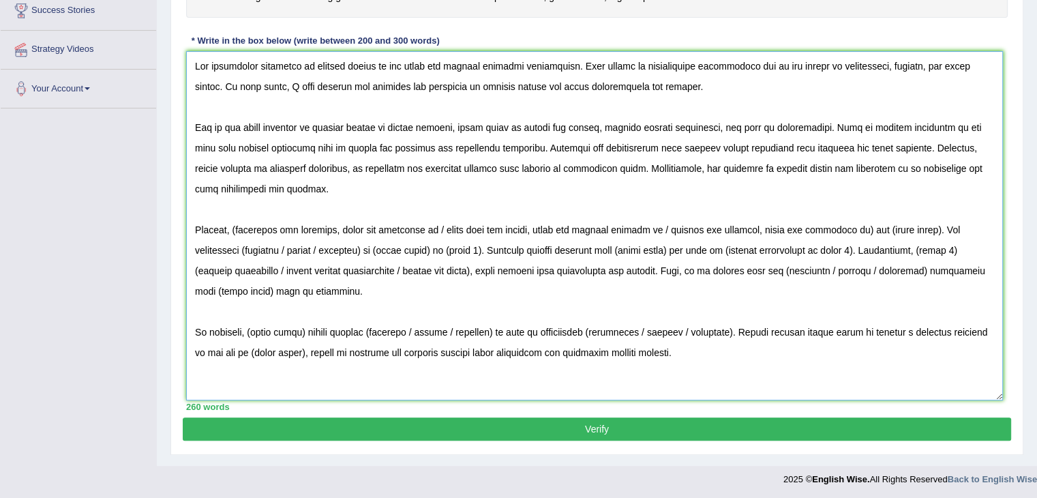
scroll to position [270, 0]
drag, startPoint x: 663, startPoint y: 224, endPoint x: 237, endPoint y: 224, distance: 425.4
click at [237, 224] on textarea at bounding box center [594, 225] width 817 height 349
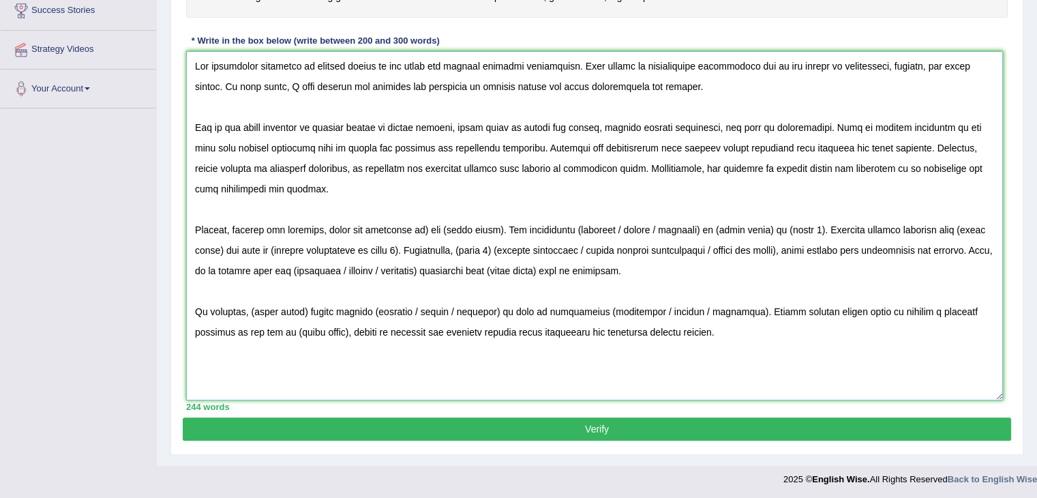
click at [425, 227] on textarea at bounding box center [594, 225] width 817 height 349
drag, startPoint x: 494, startPoint y: 228, endPoint x: 439, endPoint y: 235, distance: 55.1
click at [439, 235] on textarea at bounding box center [594, 225] width 817 height 349
drag, startPoint x: 573, startPoint y: 226, endPoint x: 654, endPoint y: 230, distance: 80.5
click at [654, 230] on textarea at bounding box center [594, 225] width 817 height 349
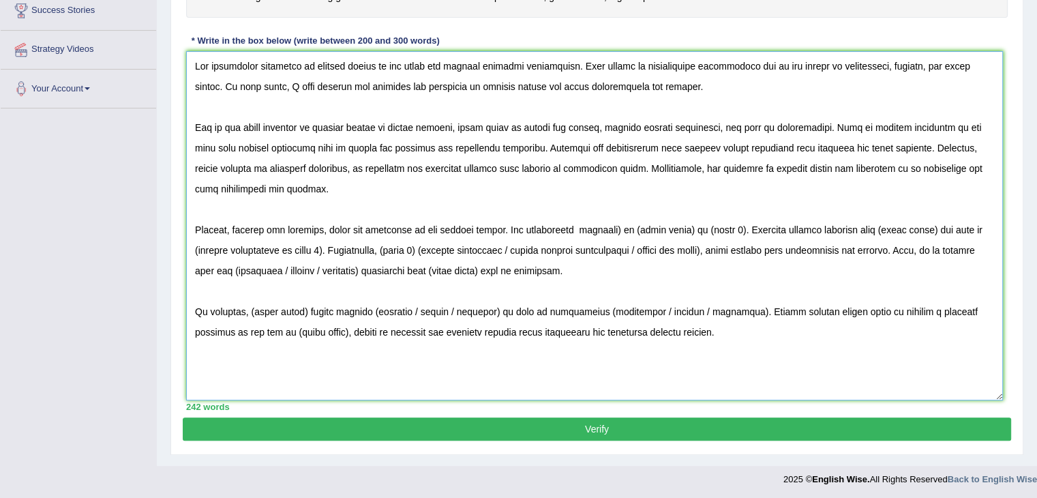
click at [608, 236] on textarea at bounding box center [594, 225] width 817 height 349
click at [617, 231] on textarea at bounding box center [594, 225] width 817 height 349
click at [614, 224] on textarea at bounding box center [594, 225] width 817 height 349
drag, startPoint x: 676, startPoint y: 227, endPoint x: 622, endPoint y: 224, distance: 54.0
click at [622, 224] on textarea at bounding box center [594, 225] width 817 height 349
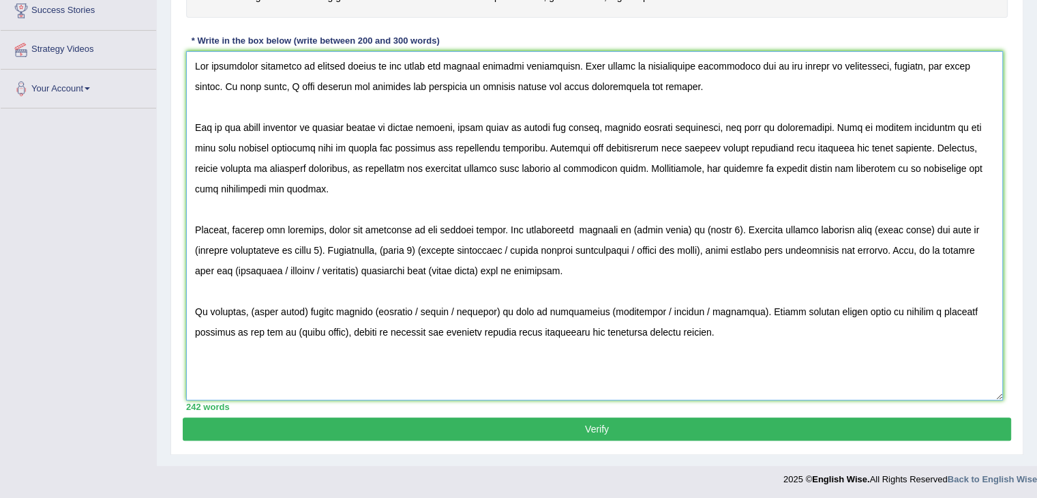
drag, startPoint x: 725, startPoint y: 226, endPoint x: 623, endPoint y: 224, distance: 102.3
click at [623, 224] on textarea at bounding box center [594, 225] width 817 height 349
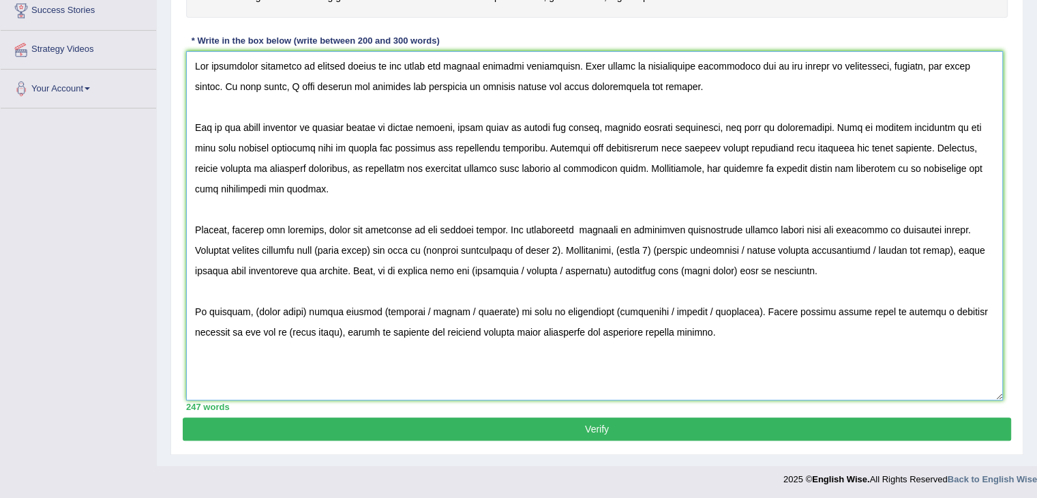
drag, startPoint x: 383, startPoint y: 246, endPoint x: 329, endPoint y: 244, distance: 54.6
click at [329, 244] on textarea at bounding box center [594, 225] width 817 height 349
drag, startPoint x: 584, startPoint y: 246, endPoint x: 404, endPoint y: 251, distance: 180.1
click at [404, 251] on textarea at bounding box center [594, 225] width 817 height 349
drag, startPoint x: 337, startPoint y: 246, endPoint x: 344, endPoint y: 262, distance: 17.5
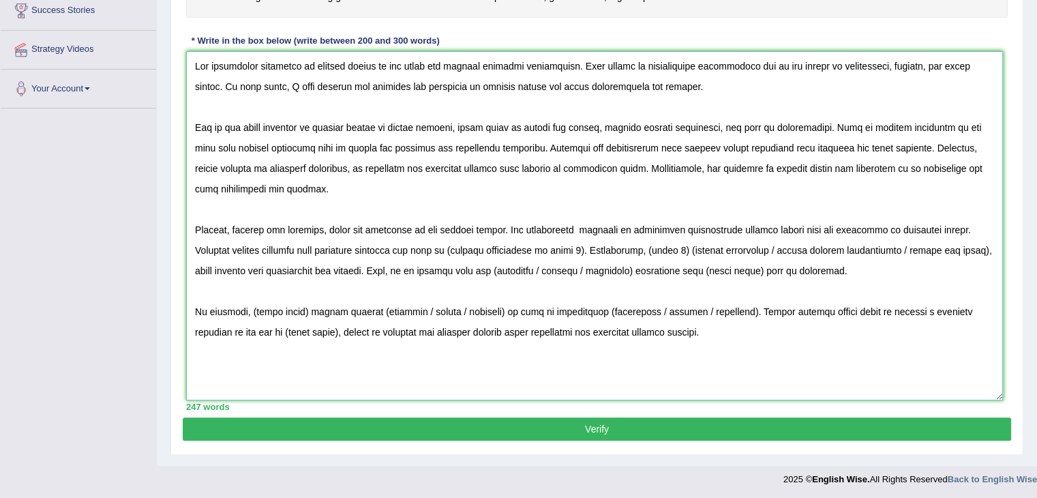
click at [338, 247] on textarea at bounding box center [594, 225] width 817 height 349
drag, startPoint x: 580, startPoint y: 247, endPoint x: 404, endPoint y: 239, distance: 176.1
click at [404, 239] on textarea at bounding box center [594, 225] width 817 height 349
drag, startPoint x: 683, startPoint y: 246, endPoint x: 221, endPoint y: 271, distance: 462.9
click at [221, 271] on textarea at bounding box center [594, 225] width 817 height 349
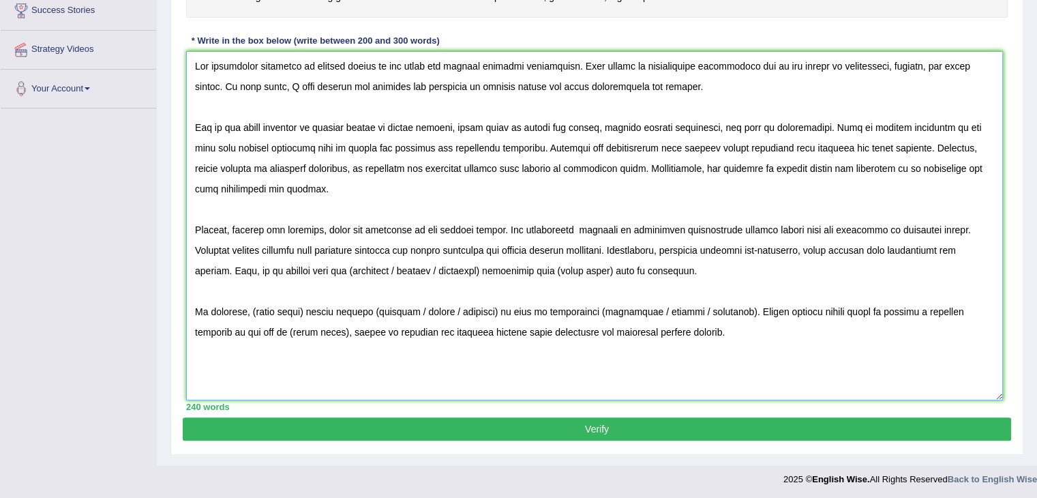
click at [804, 246] on textarea at bounding box center [594, 225] width 817 height 349
drag, startPoint x: 920, startPoint y: 246, endPoint x: 904, endPoint y: 250, distance: 16.2
click at [904, 250] on textarea at bounding box center [594, 225] width 817 height 349
drag, startPoint x: 807, startPoint y: 251, endPoint x: 808, endPoint y: 271, distance: 19.8
click at [807, 252] on textarea at bounding box center [594, 225] width 817 height 349
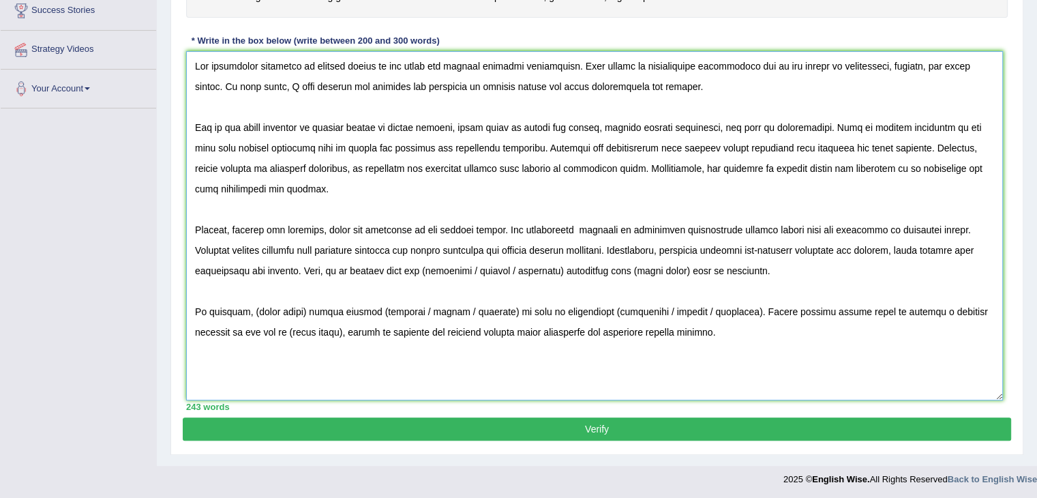
click at [908, 246] on textarea at bounding box center [594, 225] width 817 height 349
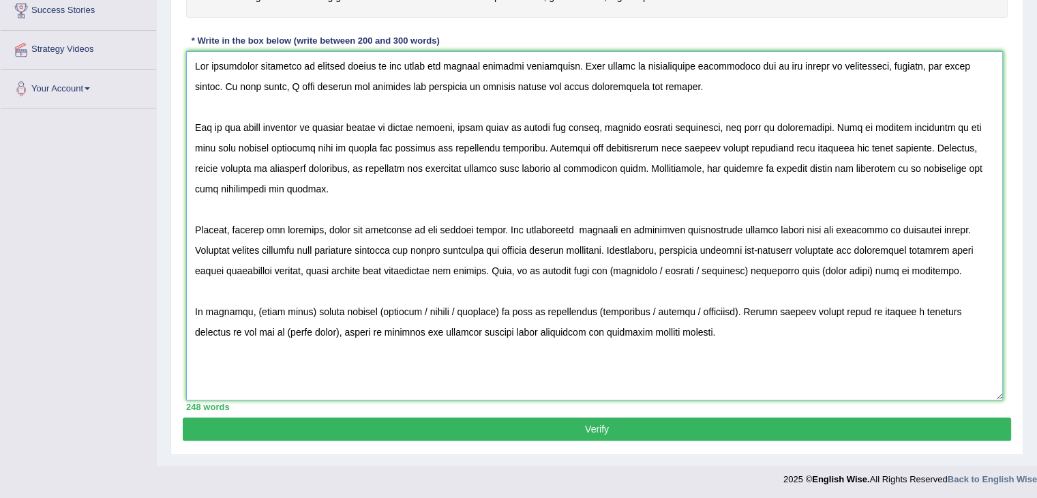
drag, startPoint x: 490, startPoint y: 266, endPoint x: 370, endPoint y: 265, distance: 119.3
click at [370, 265] on textarea at bounding box center [594, 225] width 817 height 349
drag, startPoint x: 548, startPoint y: 267, endPoint x: 638, endPoint y: 271, distance: 90.1
click at [638, 271] on textarea at bounding box center [594, 225] width 817 height 349
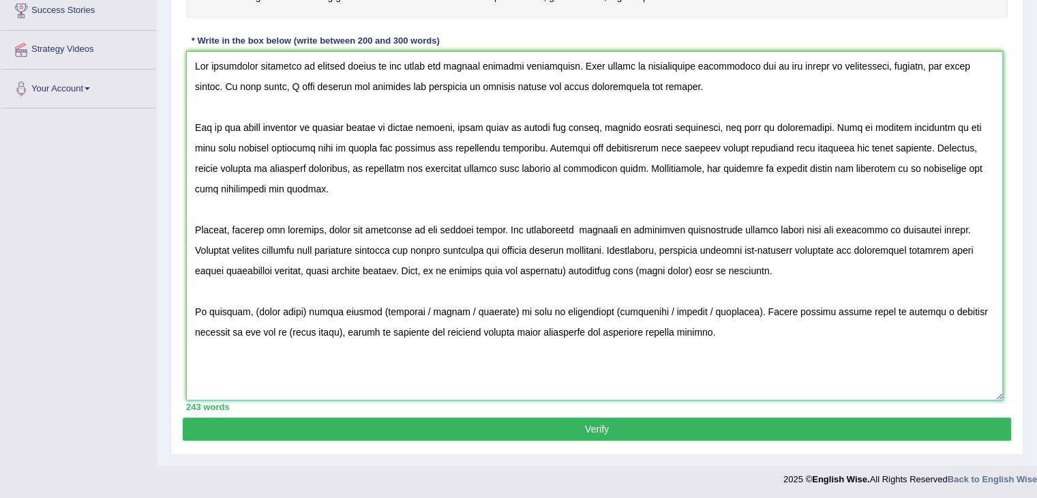
drag, startPoint x: 590, startPoint y: 267, endPoint x: 590, endPoint y: 280, distance: 12.3
click at [590, 267] on textarea at bounding box center [594, 225] width 817 height 349
drag, startPoint x: 657, startPoint y: 268, endPoint x: 710, endPoint y: 269, distance: 53.2
click at [710, 269] on textarea at bounding box center [594, 225] width 817 height 349
drag, startPoint x: 250, startPoint y: 312, endPoint x: 303, endPoint y: 310, distance: 53.9
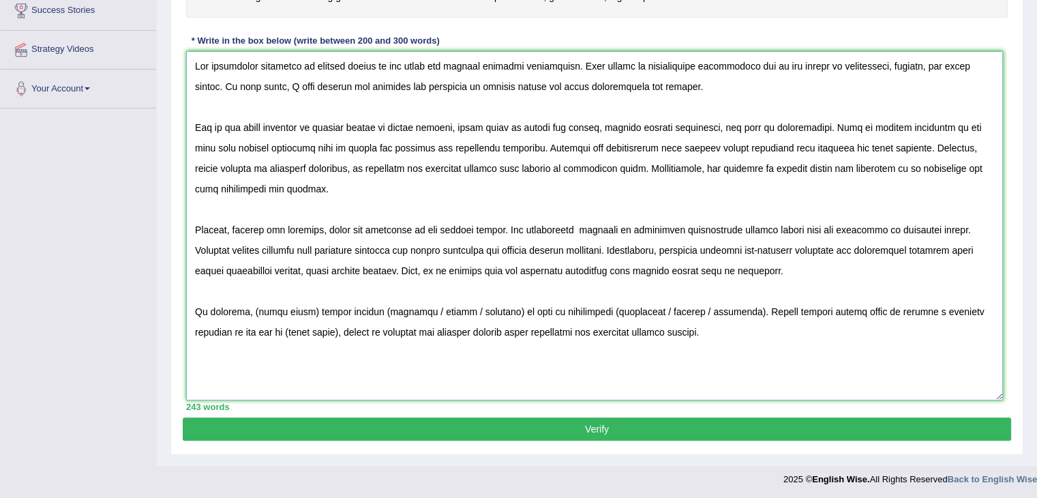
click at [303, 310] on textarea at bounding box center [594, 225] width 817 height 349
drag, startPoint x: 463, startPoint y: 308, endPoint x: 382, endPoint y: 306, distance: 81.2
click at [382, 306] on textarea at bounding box center [594, 225] width 817 height 349
click at [419, 307] on textarea at bounding box center [594, 225] width 817 height 349
click at [495, 357] on textarea at bounding box center [594, 225] width 817 height 349
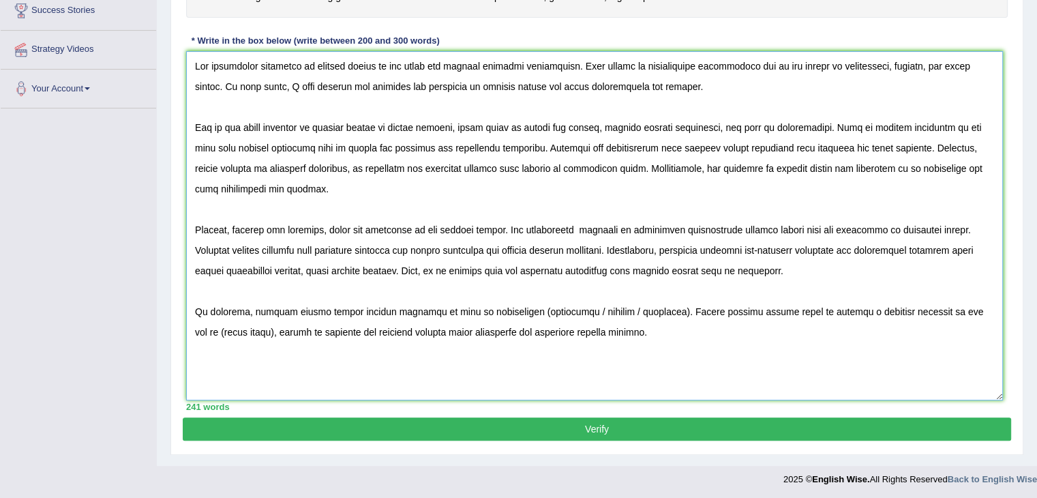
drag, startPoint x: 600, startPoint y: 307, endPoint x: 517, endPoint y: 309, distance: 83.2
click at [517, 309] on textarea at bounding box center [594, 225] width 817 height 349
click at [552, 309] on textarea at bounding box center [594, 225] width 817 height 349
drag, startPoint x: 804, startPoint y: 306, endPoint x: 913, endPoint y: 309, distance: 109.1
click at [913, 309] on textarea at bounding box center [594, 225] width 817 height 349
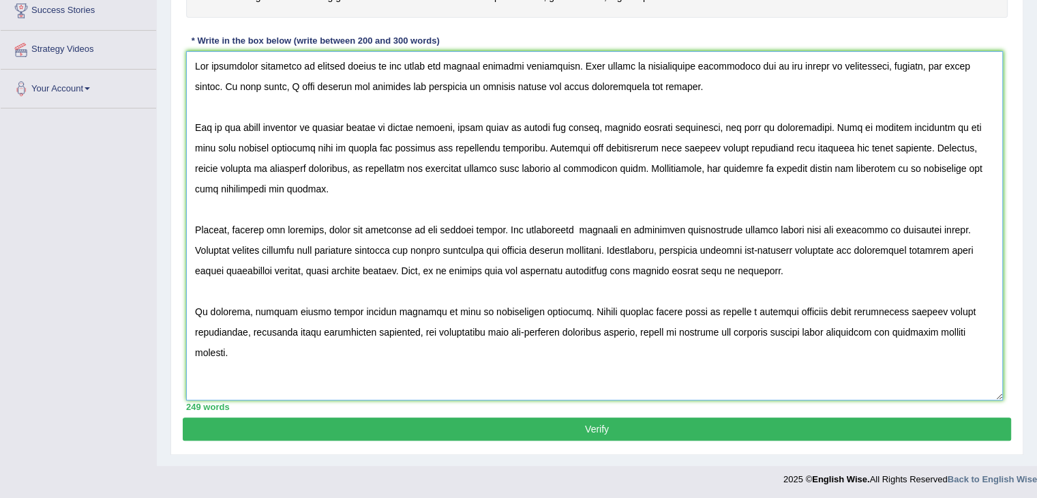
click at [745, 329] on textarea at bounding box center [594, 225] width 817 height 349
click at [742, 329] on textarea at bounding box center [594, 225] width 817 height 349
type textarea "The increasing influence of climate change on our lives has ignited numerous di…"
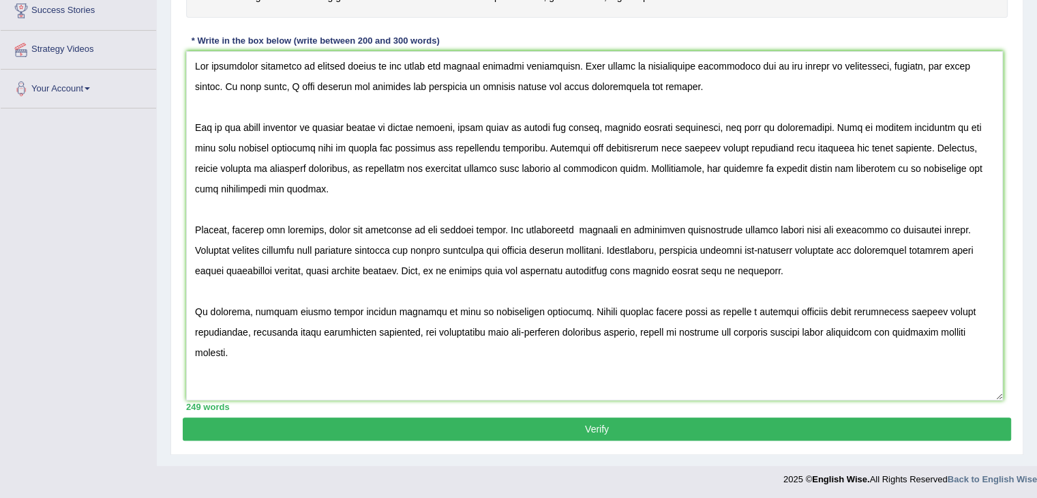
click at [612, 427] on button "Verify" at bounding box center [597, 428] width 828 height 23
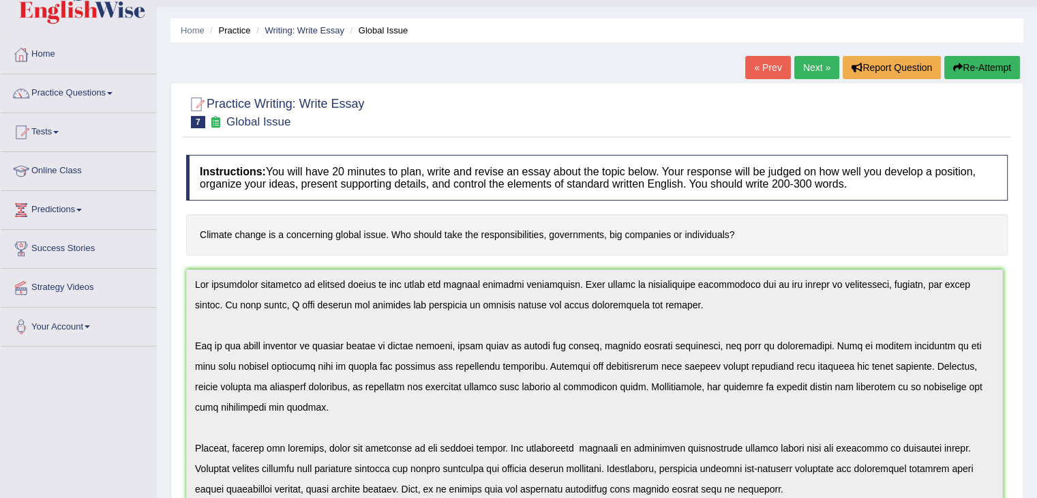
scroll to position [0, 0]
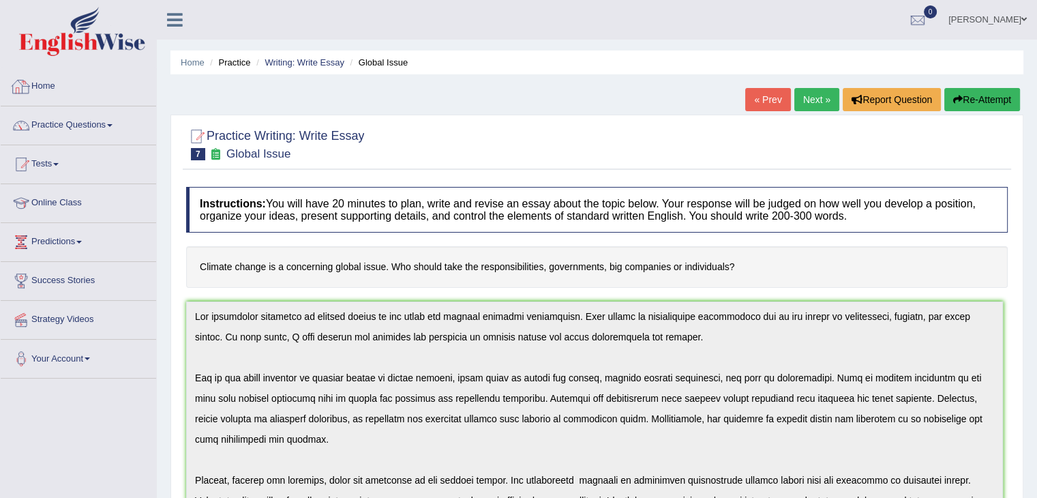
click at [65, 88] on link "Home" at bounding box center [78, 84] width 155 height 34
